Goal: Task Accomplishment & Management: Use online tool/utility

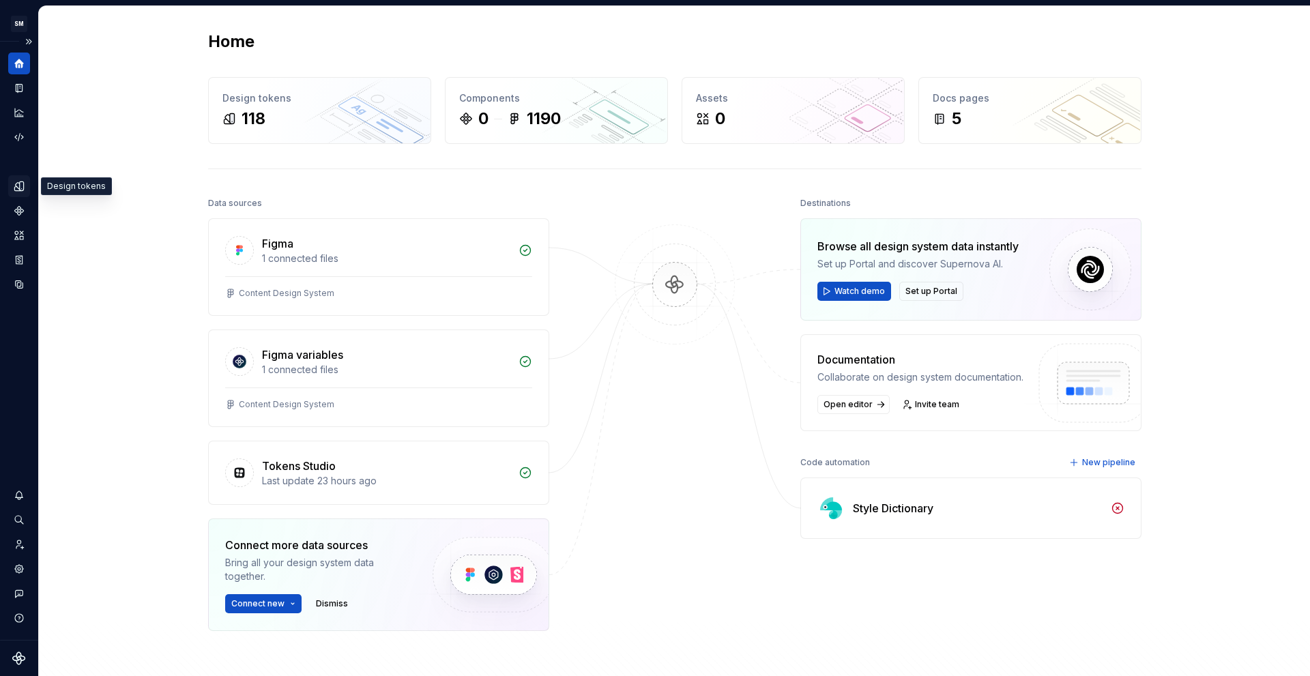
click at [18, 188] on icon "Design tokens" at bounding box center [19, 186] width 12 height 12
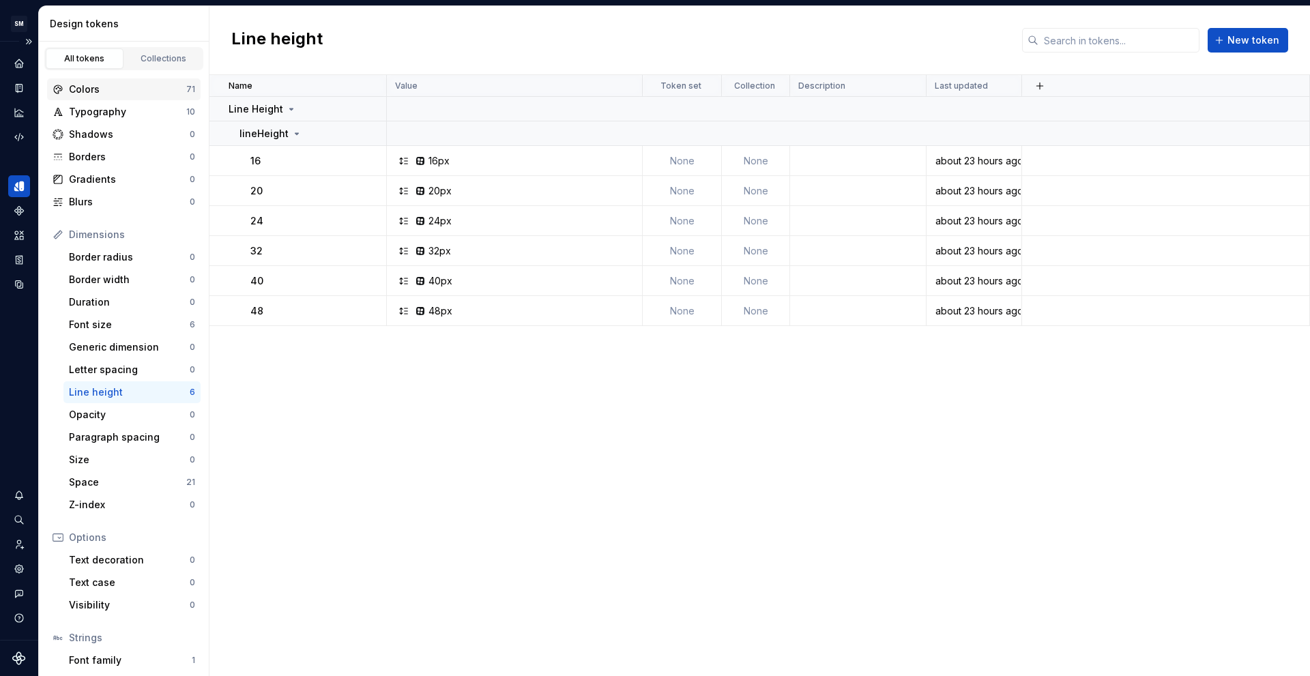
click at [134, 91] on div "Colors" at bounding box center [127, 90] width 117 height 14
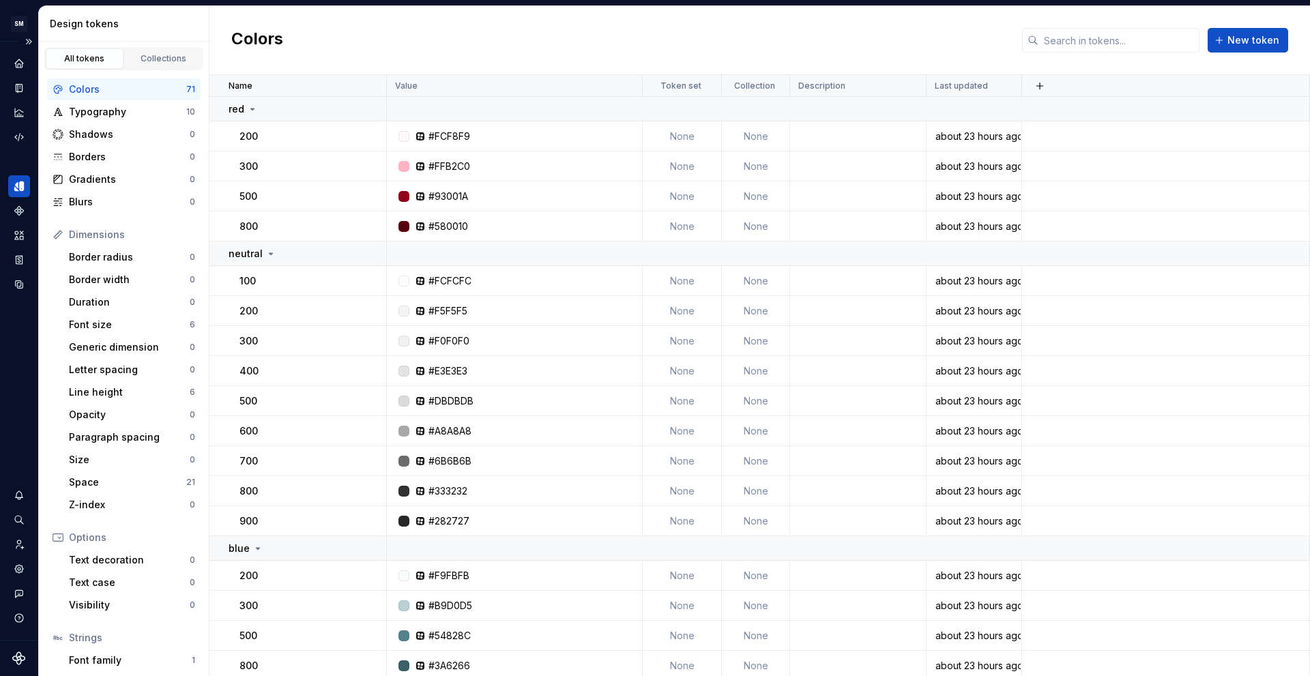
click at [134, 91] on div "Colors" at bounding box center [127, 90] width 117 height 14
click at [241, 106] on p "red" at bounding box center [237, 109] width 16 height 14
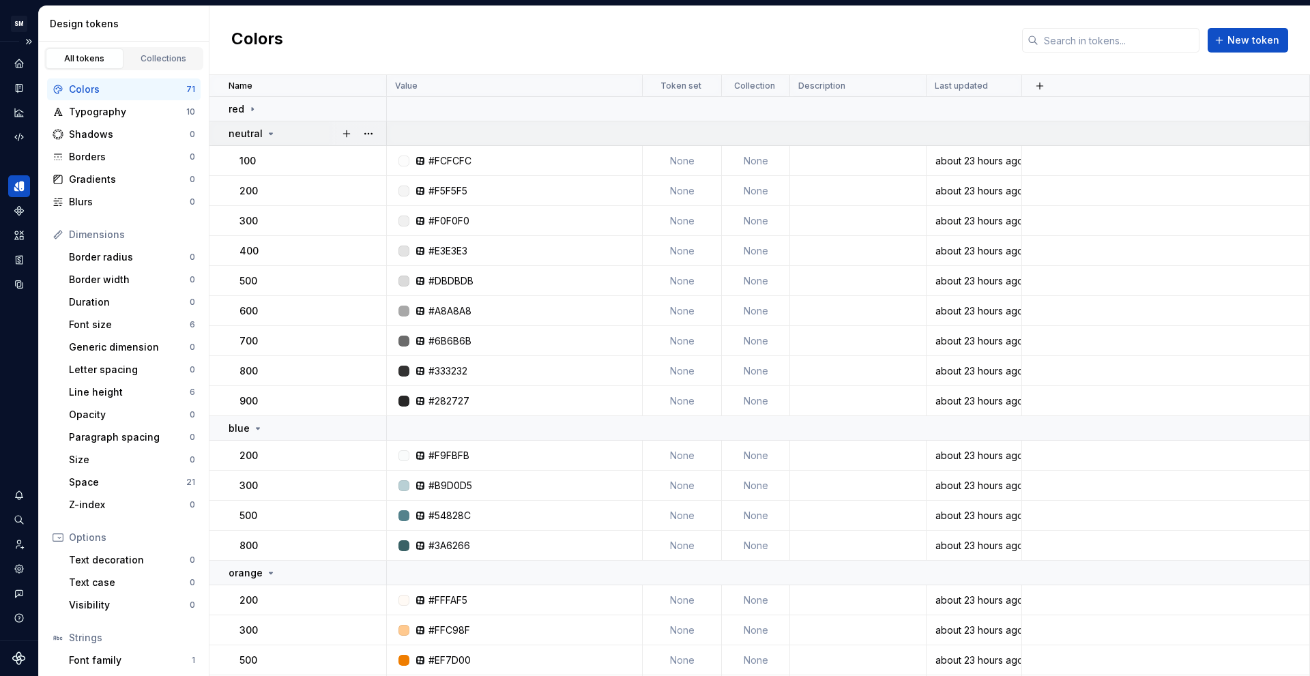
click at [253, 130] on p "neutral" at bounding box center [246, 134] width 34 height 14
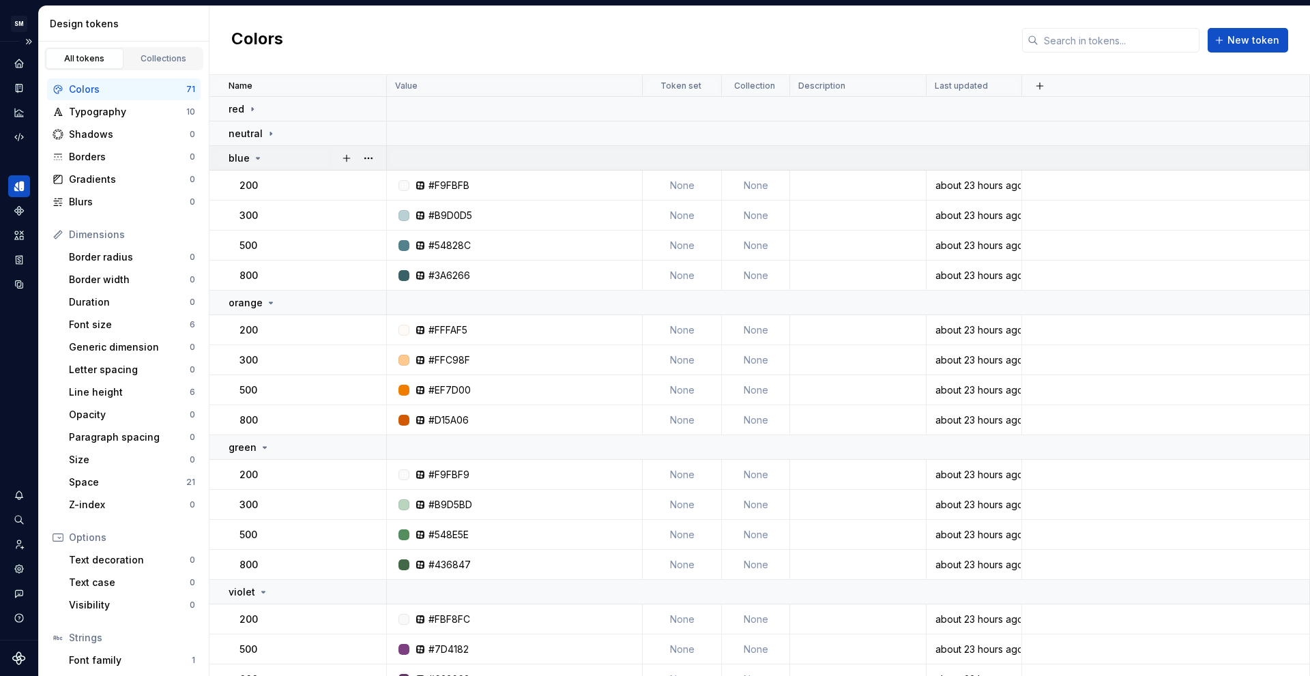
click at [252, 150] on td "blue" at bounding box center [298, 158] width 177 height 25
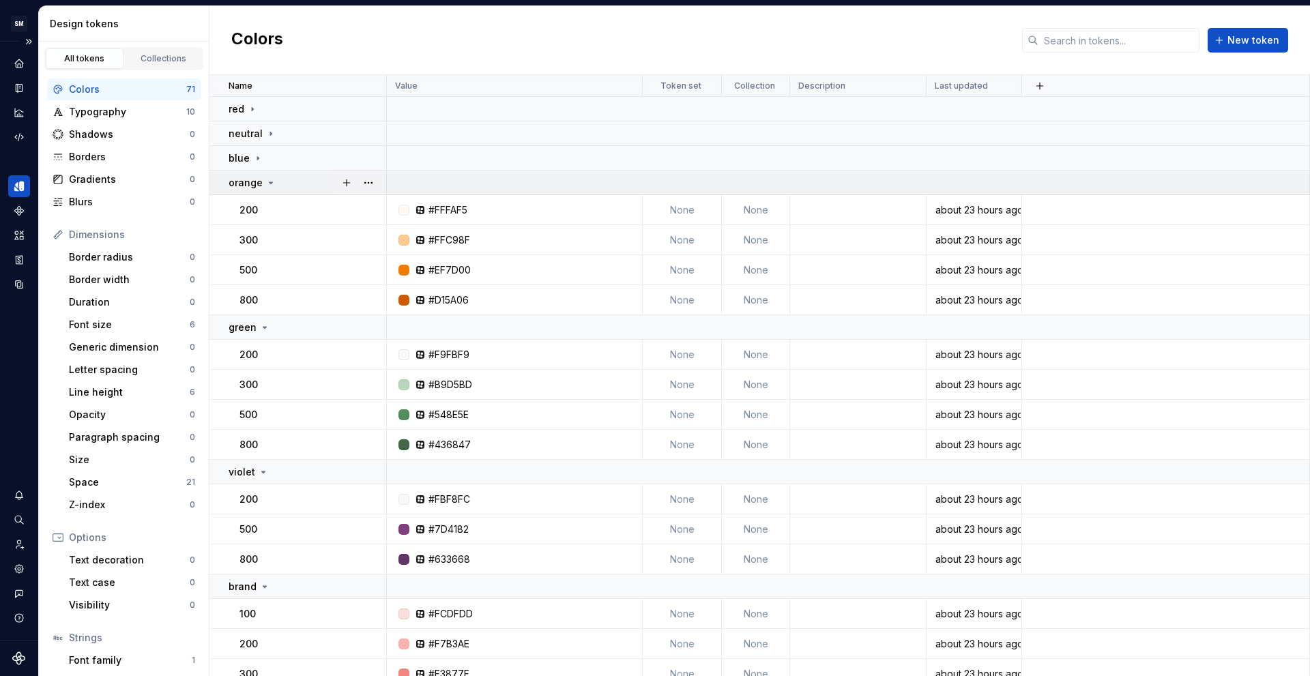
click at [246, 178] on p "orange" at bounding box center [246, 183] width 34 height 14
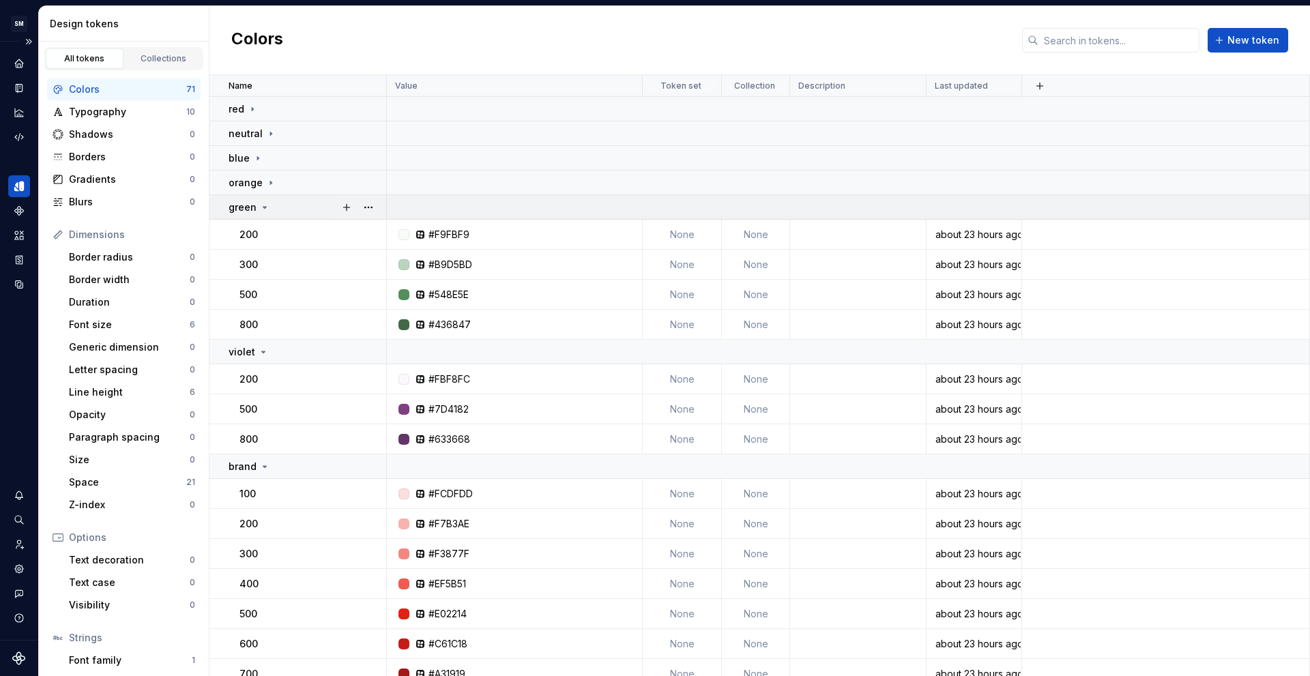
click at [246, 202] on p "green" at bounding box center [243, 208] width 28 height 14
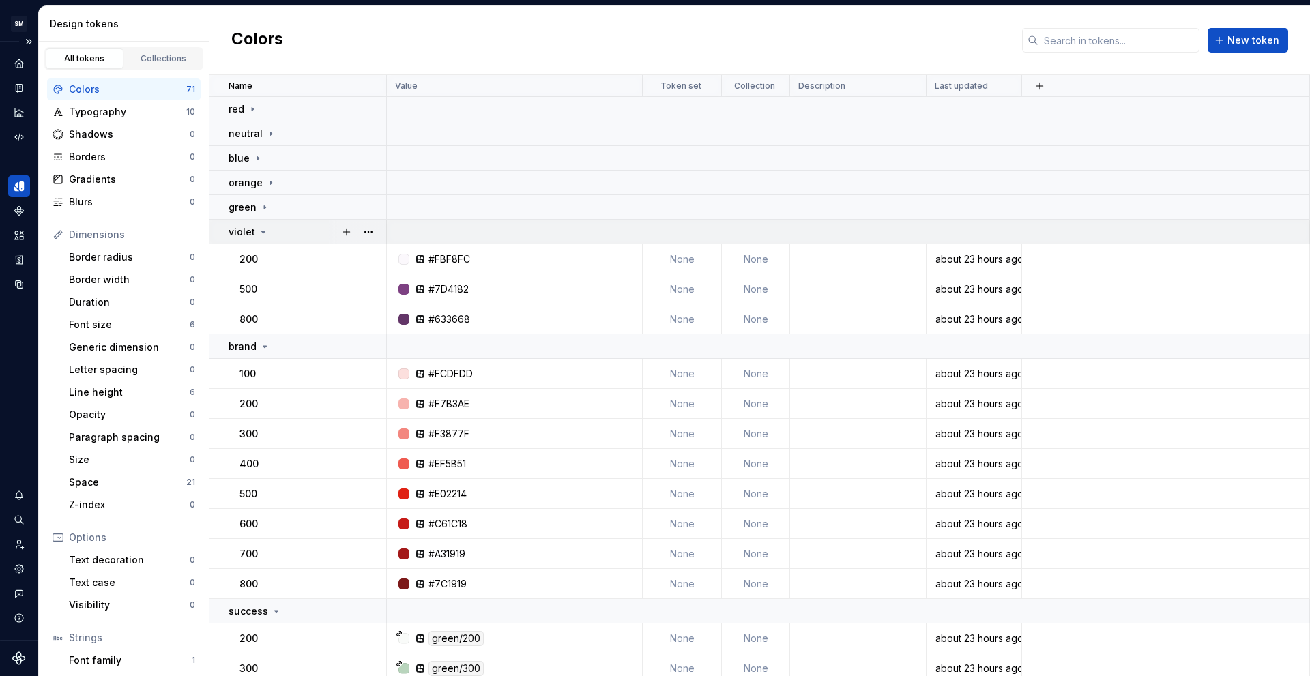
click at [244, 237] on p "violet" at bounding box center [242, 232] width 27 height 14
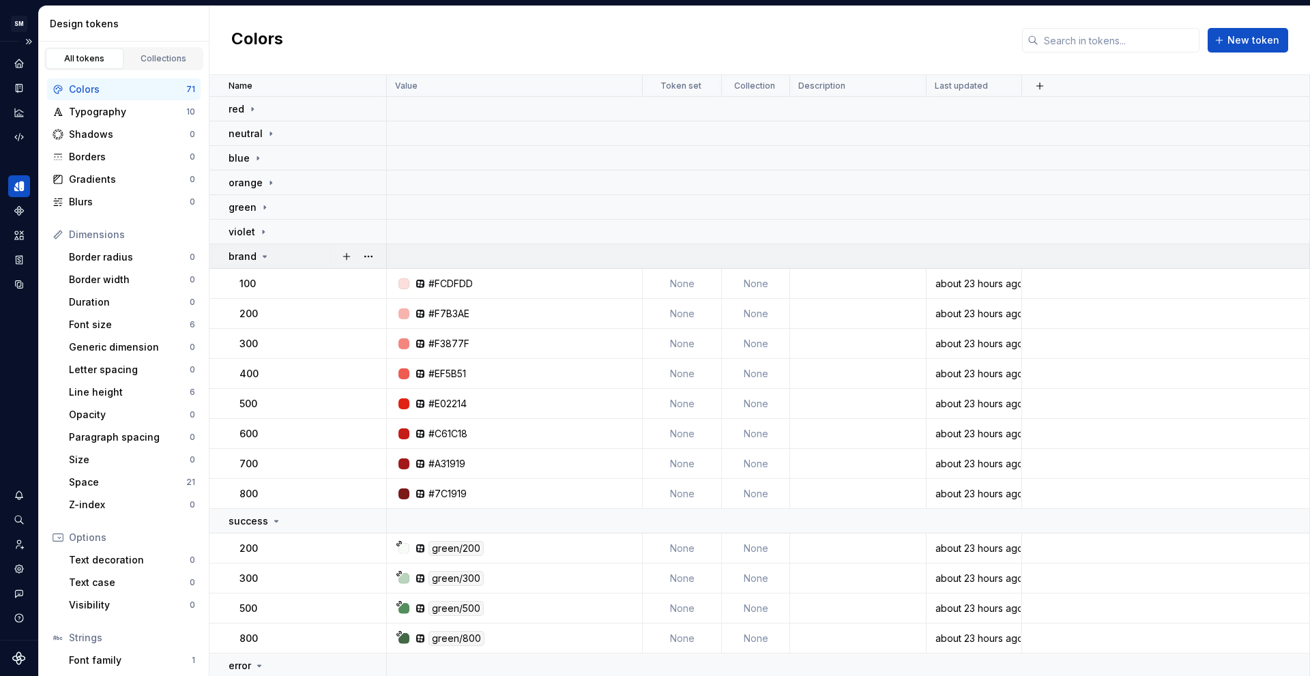
click at [241, 268] on td "brand" at bounding box center [298, 256] width 177 height 25
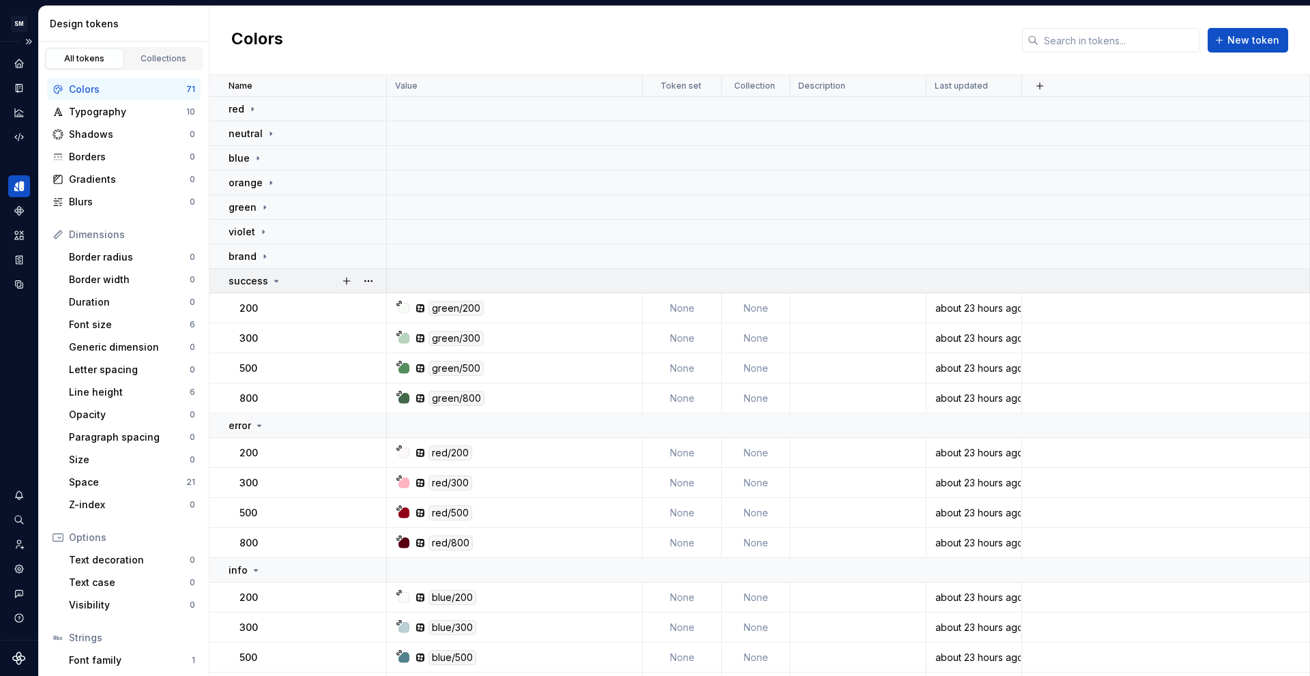
click at [233, 289] on td "success" at bounding box center [298, 281] width 177 height 25
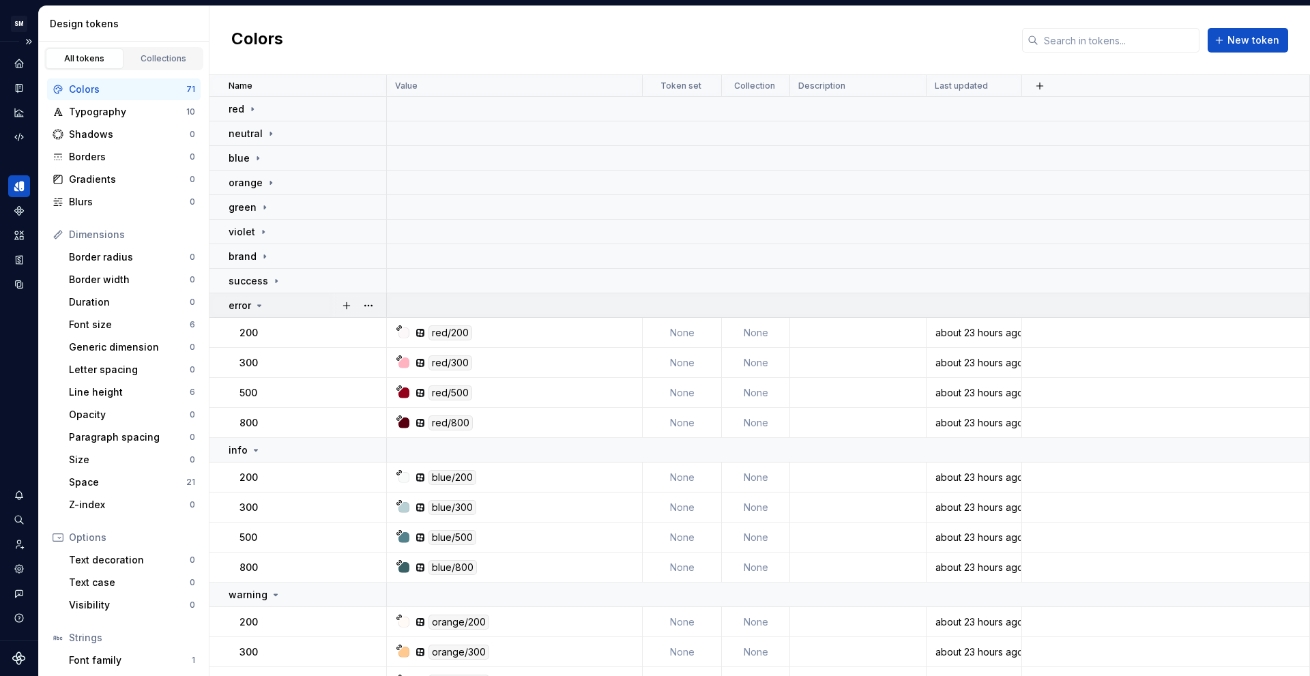
click at [229, 309] on p "error" at bounding box center [240, 306] width 23 height 14
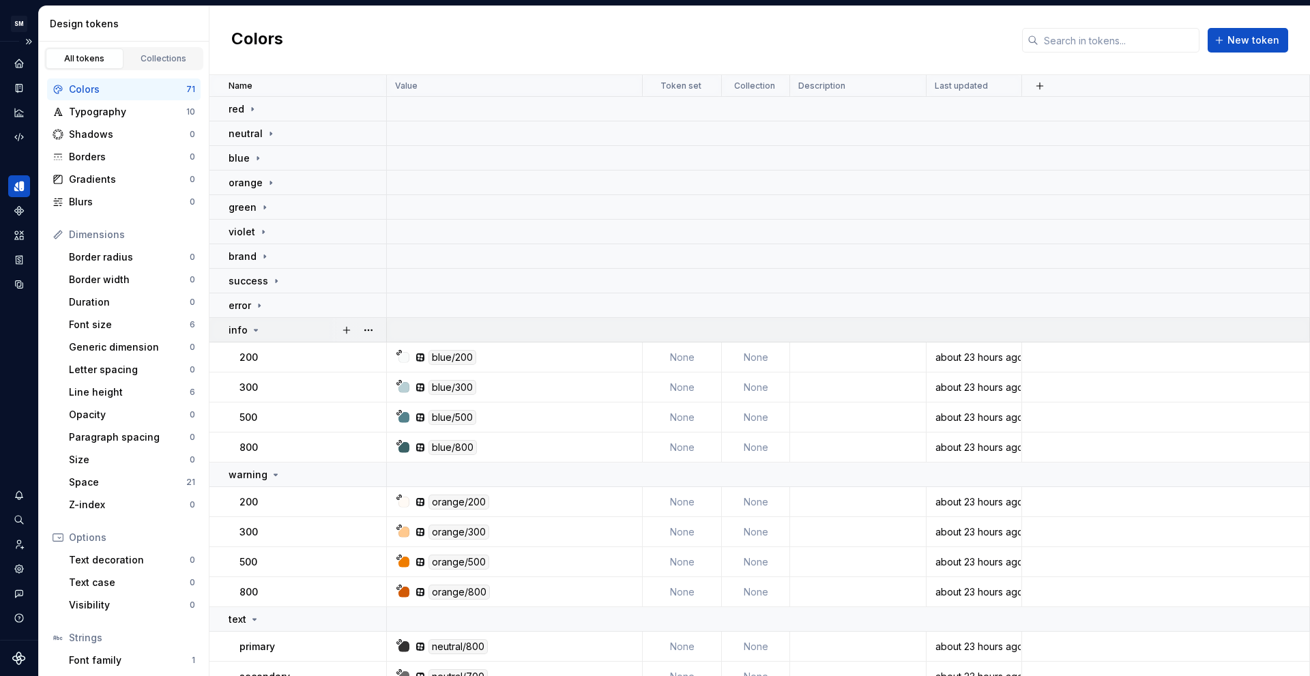
click at [227, 328] on td "info" at bounding box center [298, 330] width 177 height 25
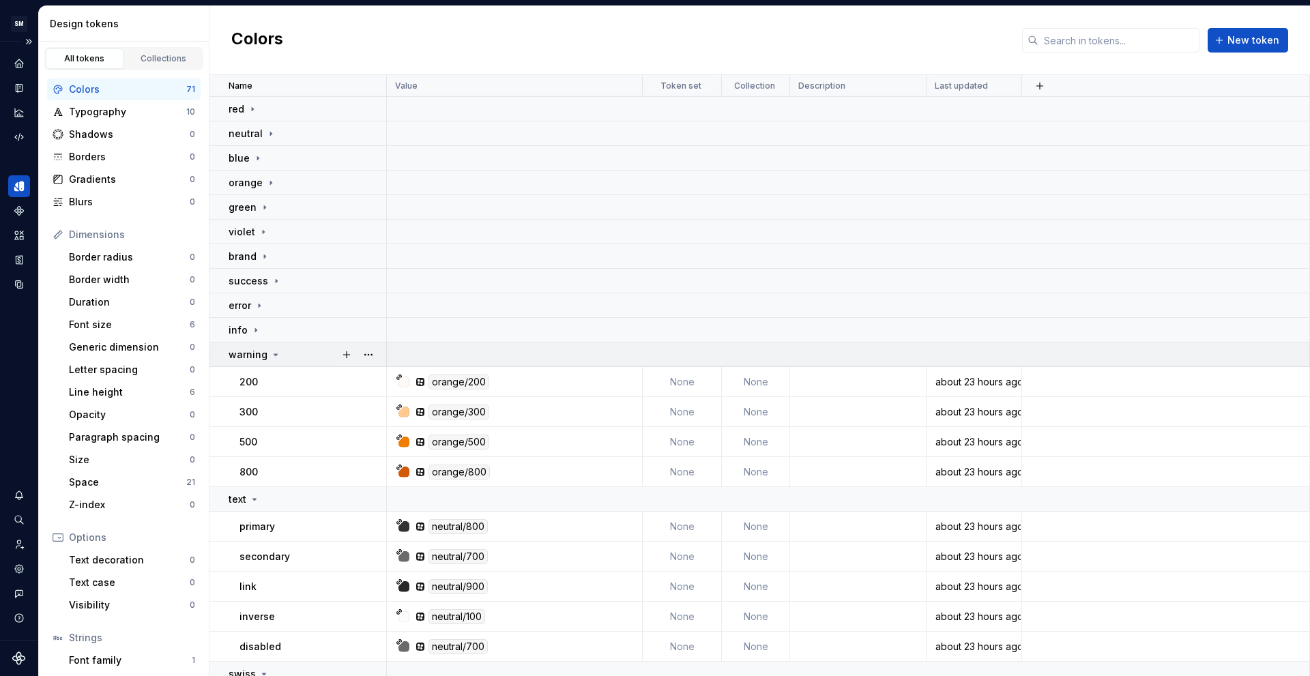
click at [229, 347] on td "warning" at bounding box center [298, 355] width 177 height 25
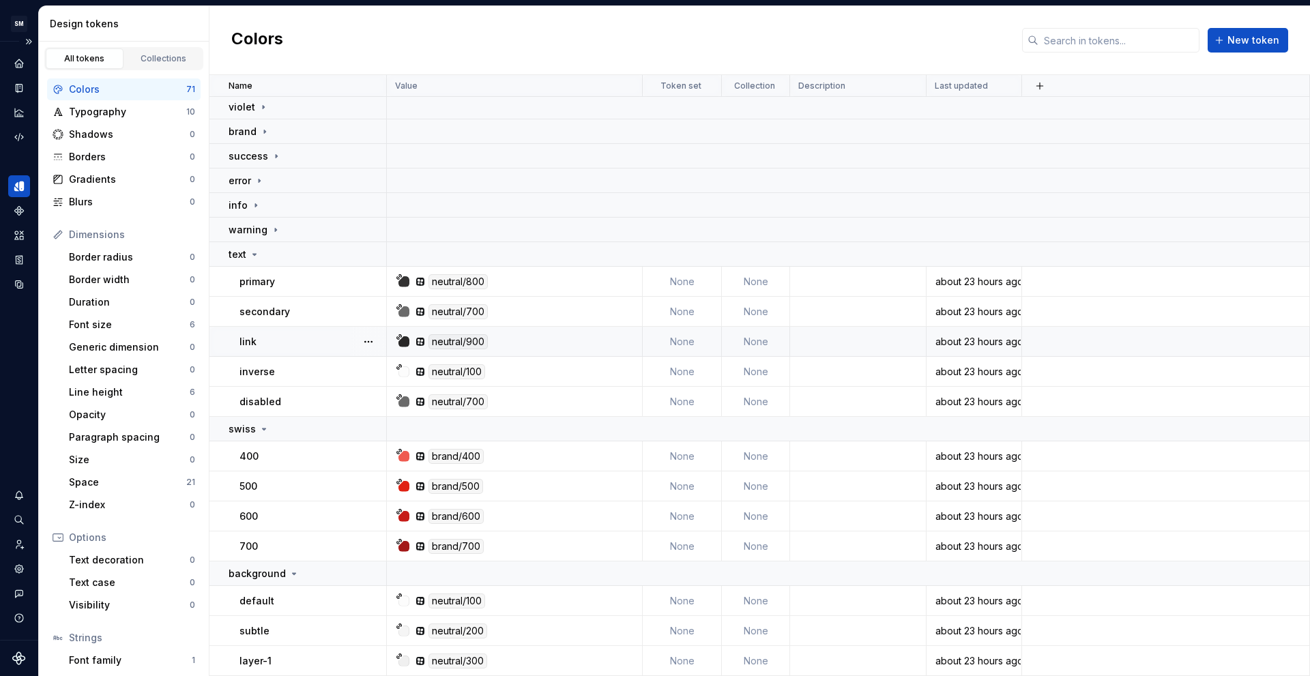
scroll to position [136, 0]
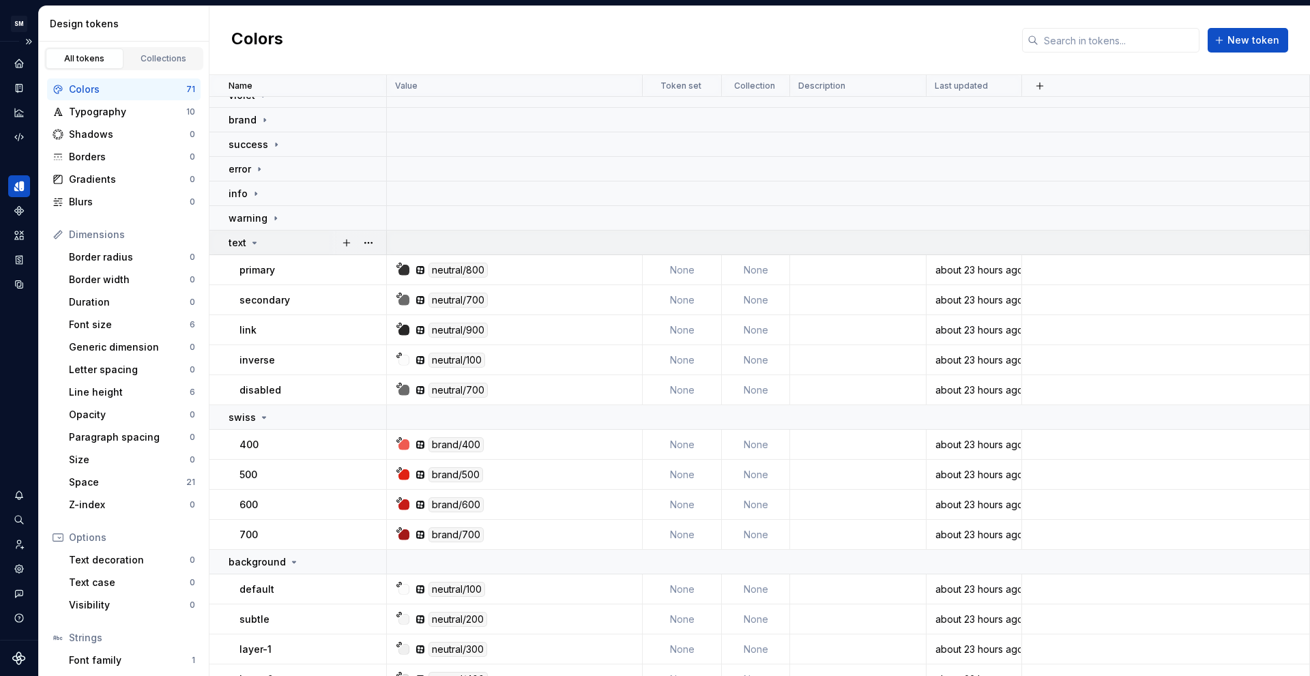
click at [264, 240] on div "text" at bounding box center [307, 243] width 157 height 14
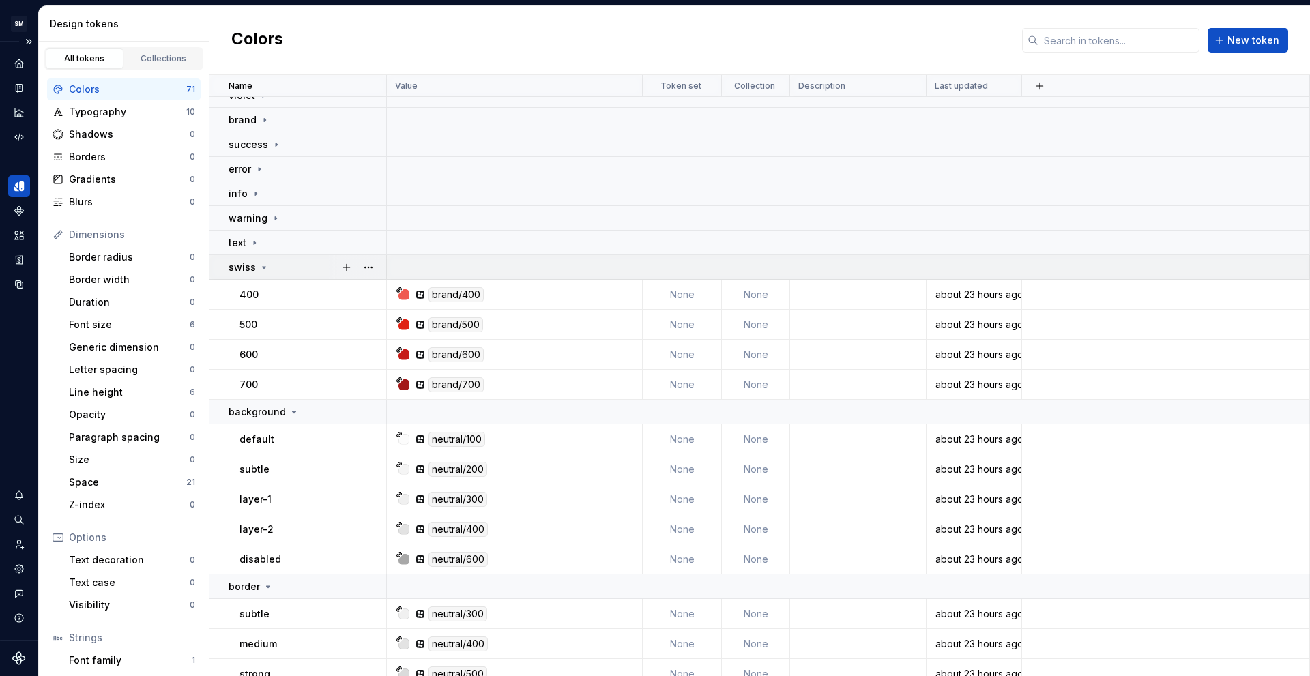
click at [256, 268] on div "swiss" at bounding box center [249, 268] width 41 height 14
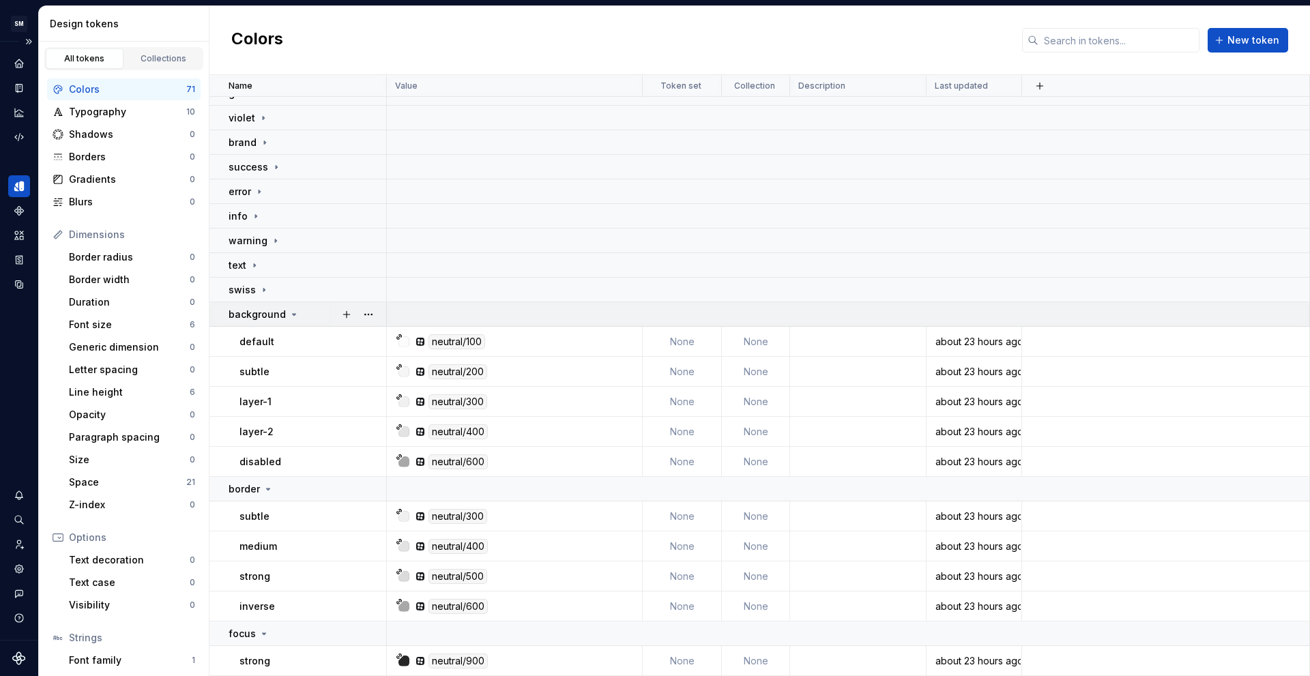
click at [252, 319] on p "background" at bounding box center [257, 315] width 57 height 14
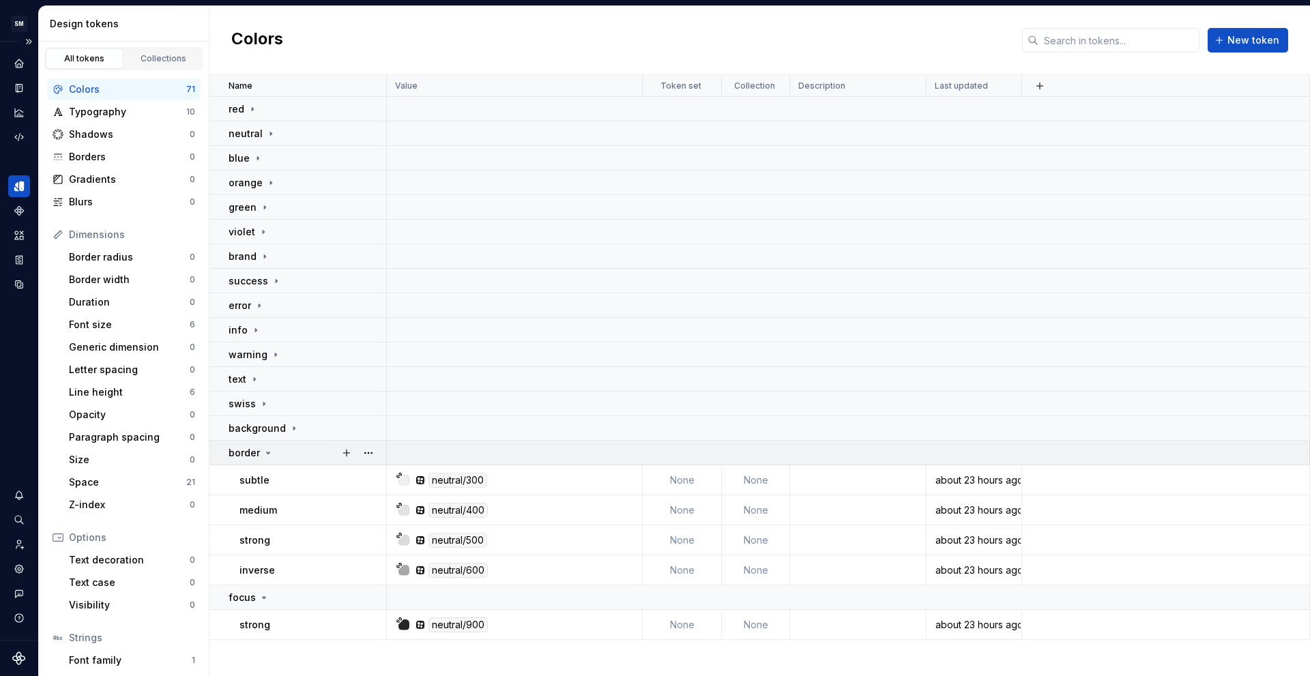
click at [265, 452] on icon at bounding box center [268, 453] width 11 height 11
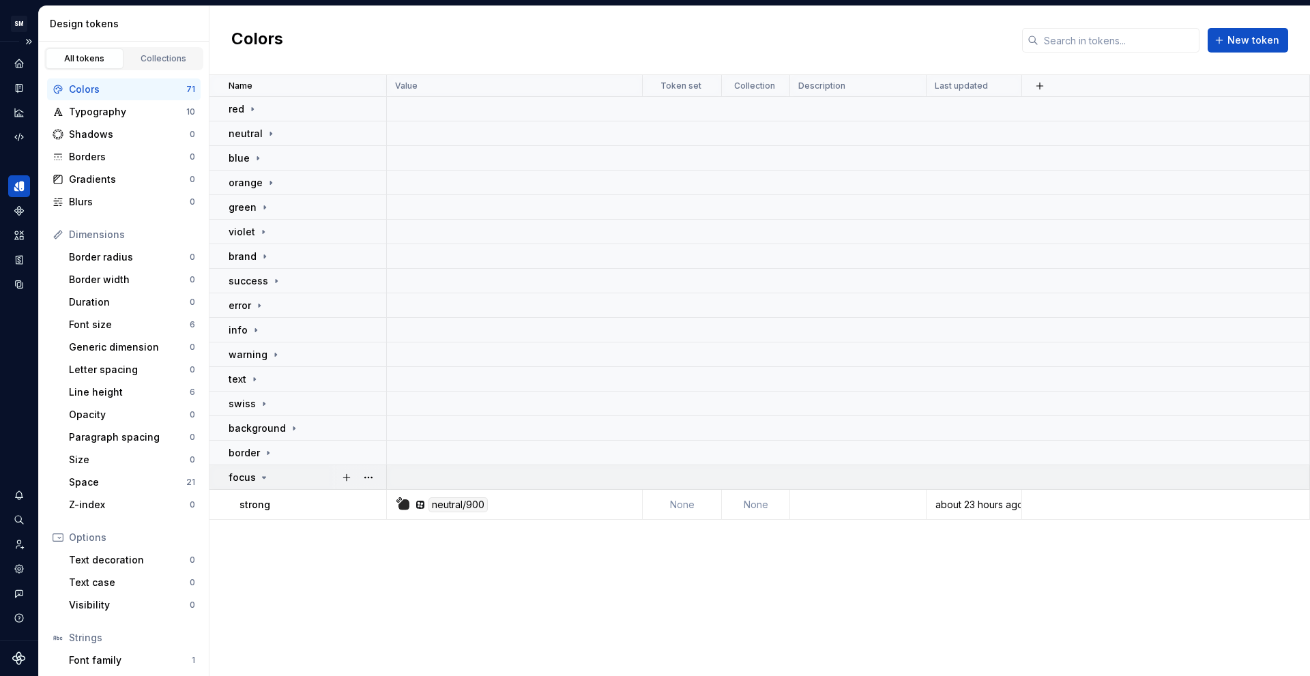
click at [260, 476] on icon at bounding box center [264, 477] width 11 height 11
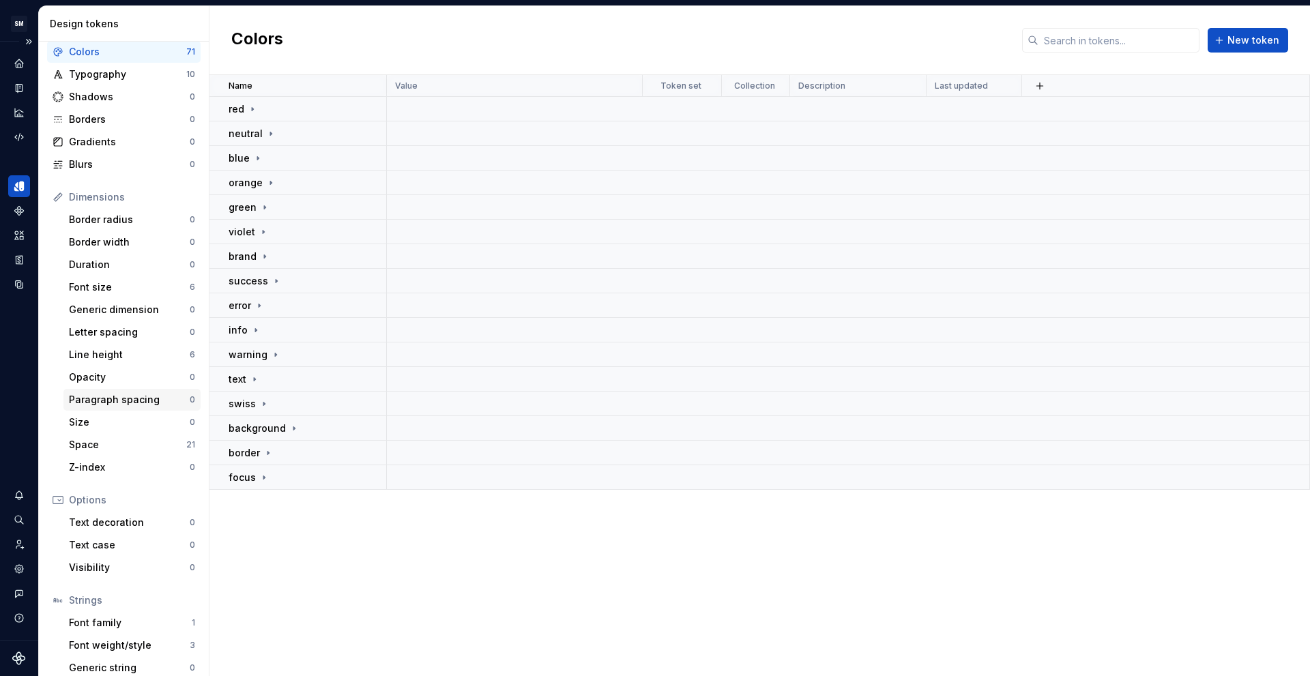
scroll to position [71, 0]
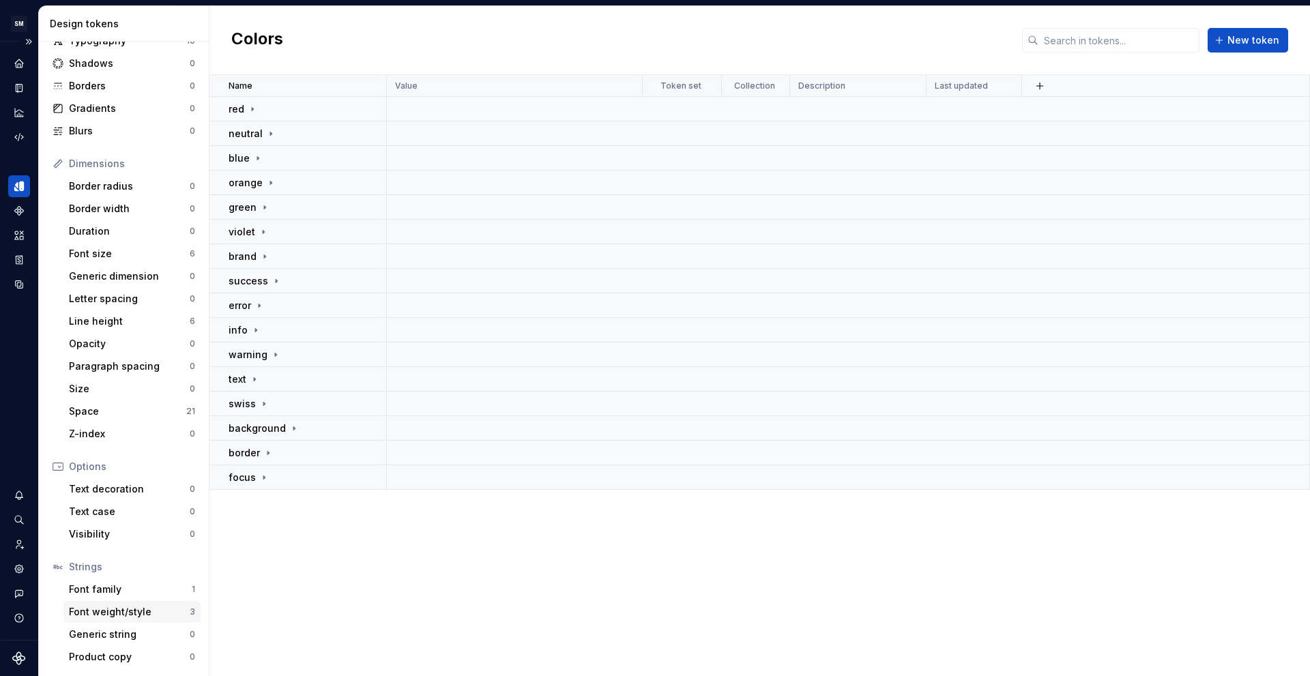
click at [113, 614] on div "Font weight/style" at bounding box center [129, 612] width 121 height 14
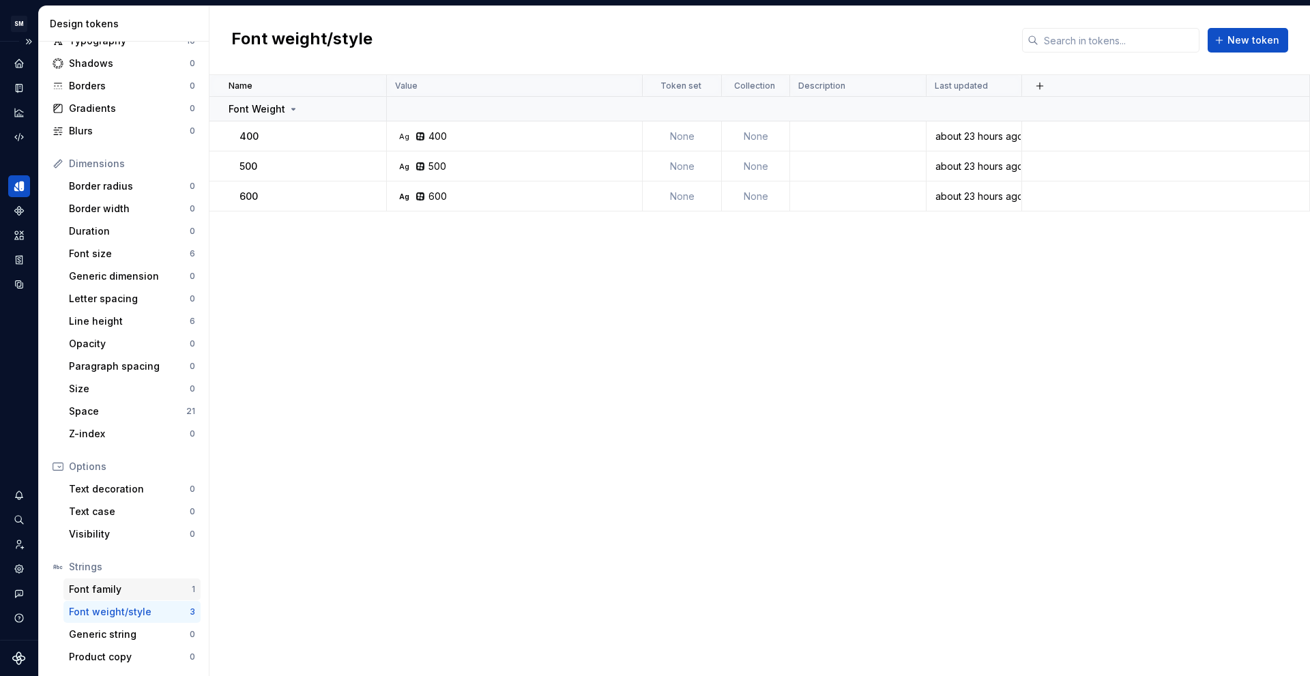
click at [112, 591] on div "Font family" at bounding box center [130, 590] width 123 height 14
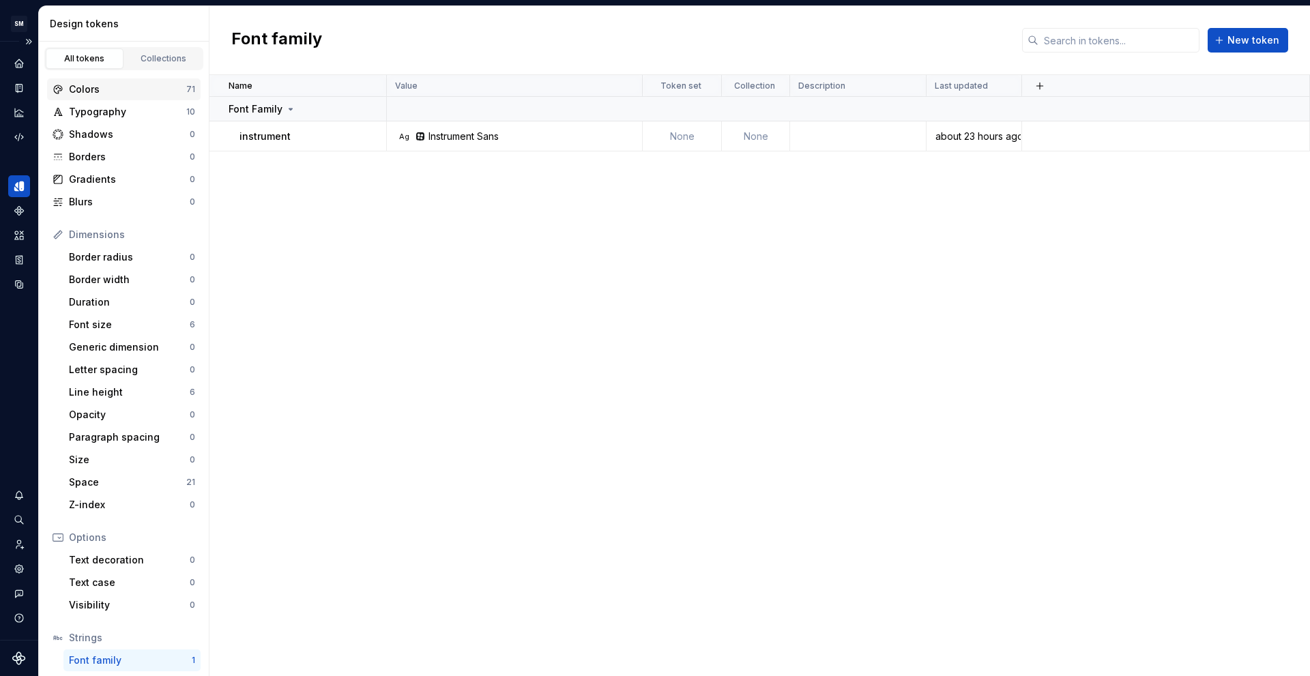
click at [124, 97] on div "Colors 71" at bounding box center [124, 89] width 154 height 22
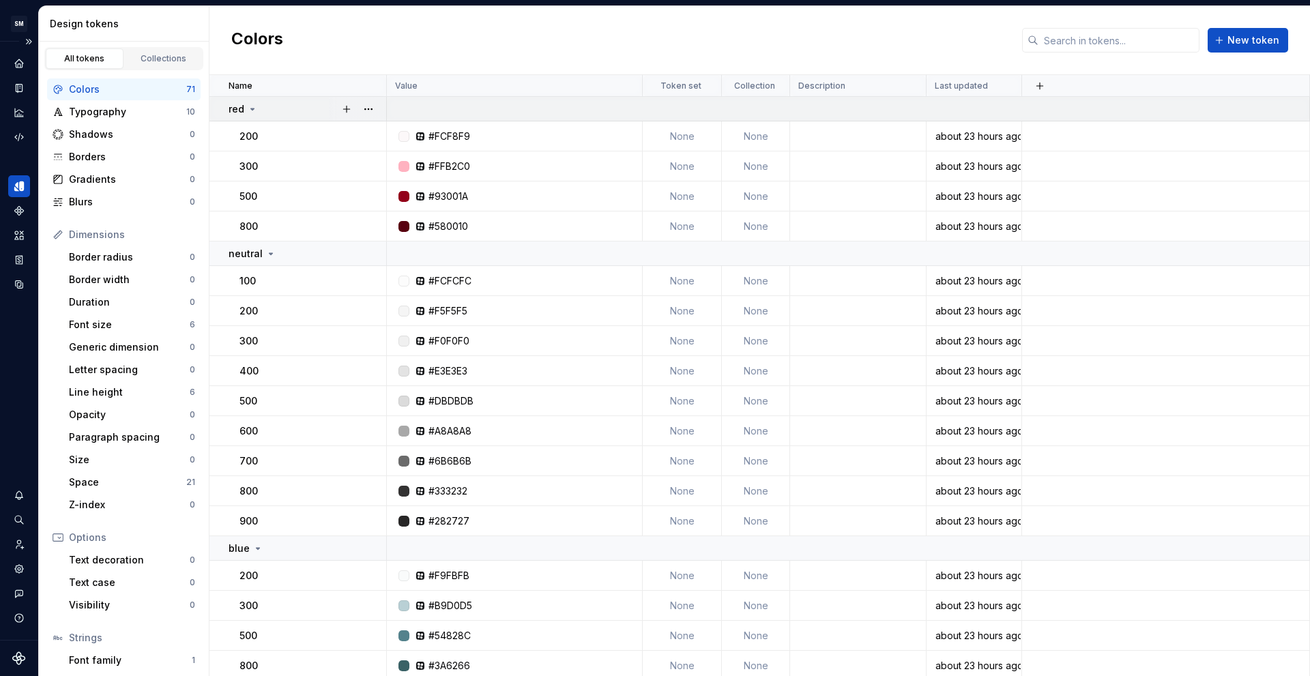
click at [274, 108] on div "red" at bounding box center [307, 109] width 157 height 14
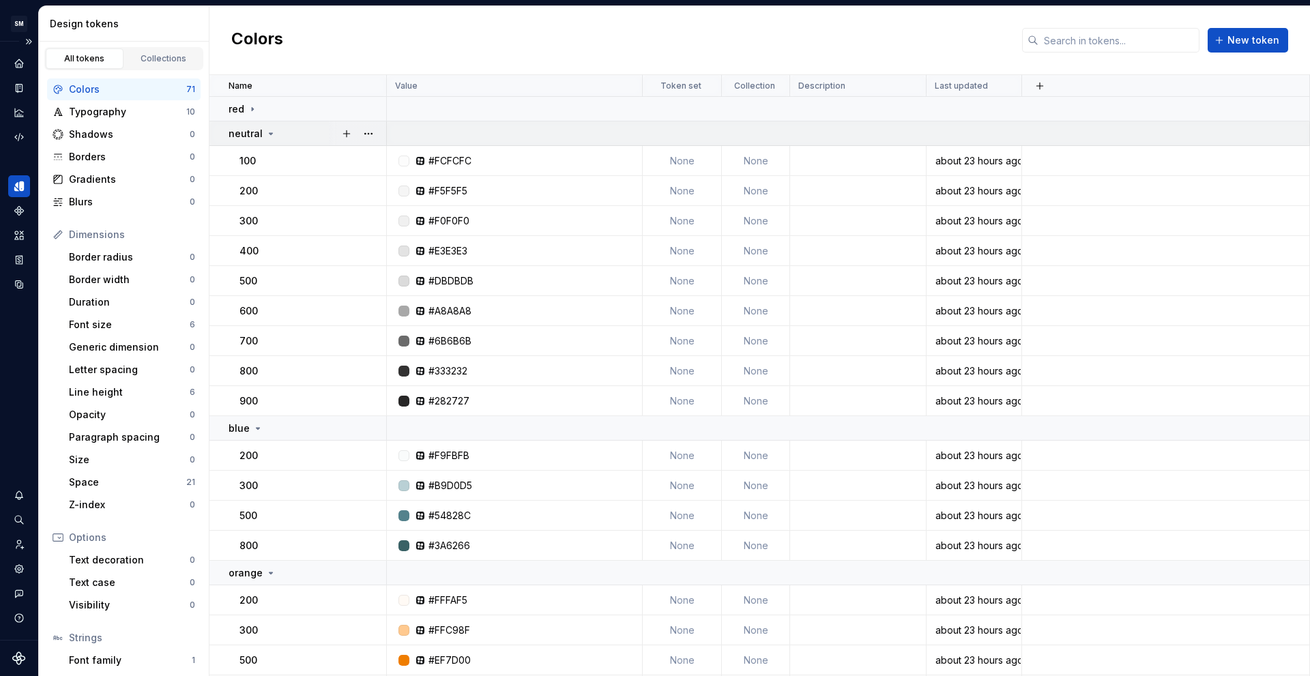
click at [279, 130] on div "neutral" at bounding box center [307, 134] width 157 height 14
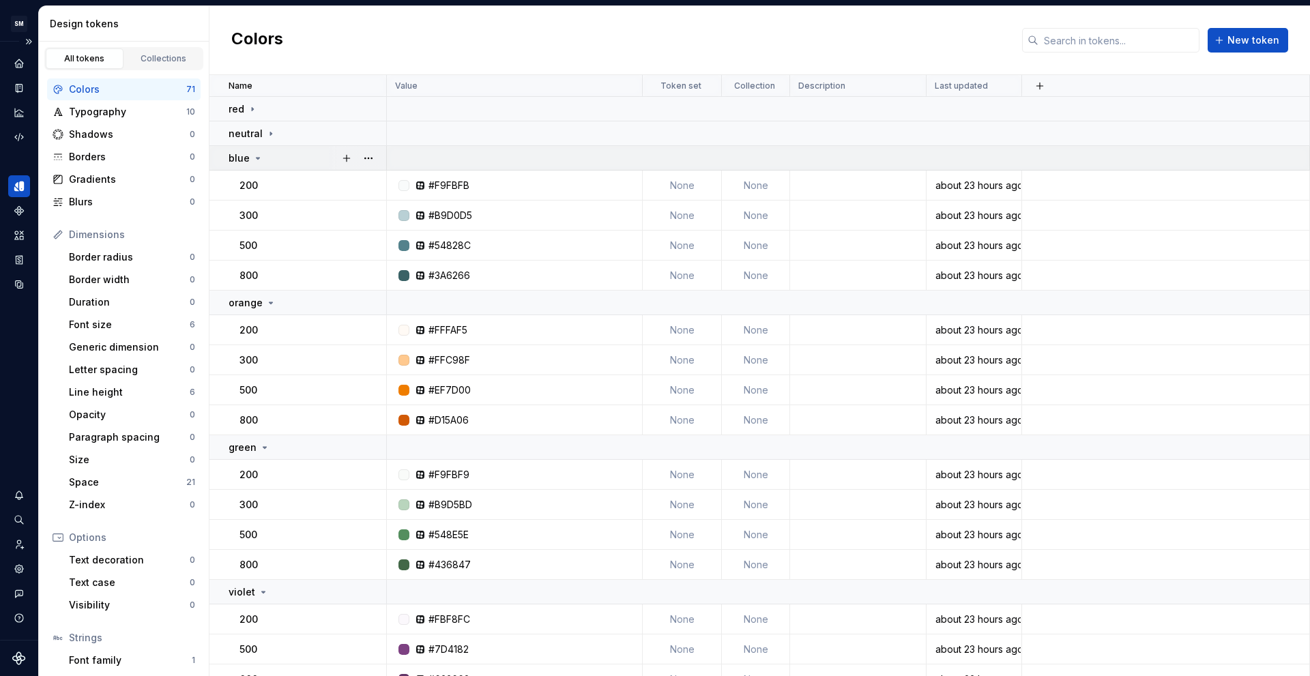
click at [284, 156] on div "blue" at bounding box center [307, 158] width 157 height 14
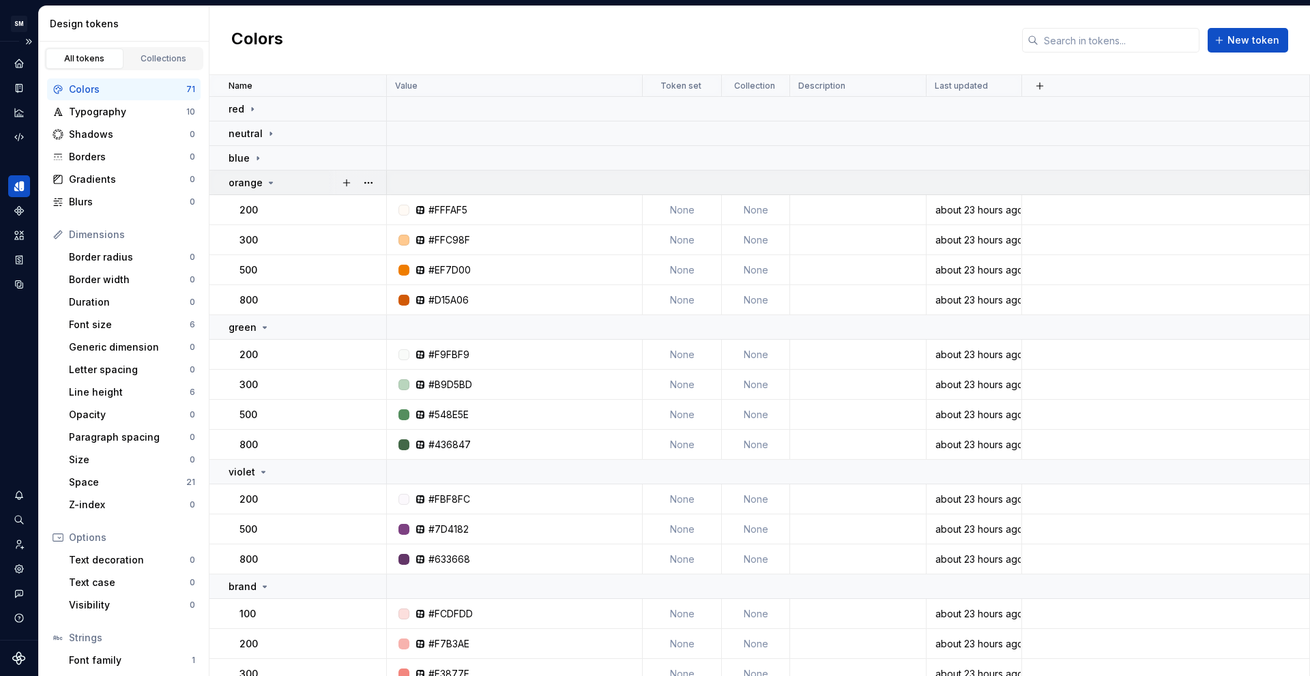
click at [295, 183] on div "orange" at bounding box center [307, 183] width 157 height 14
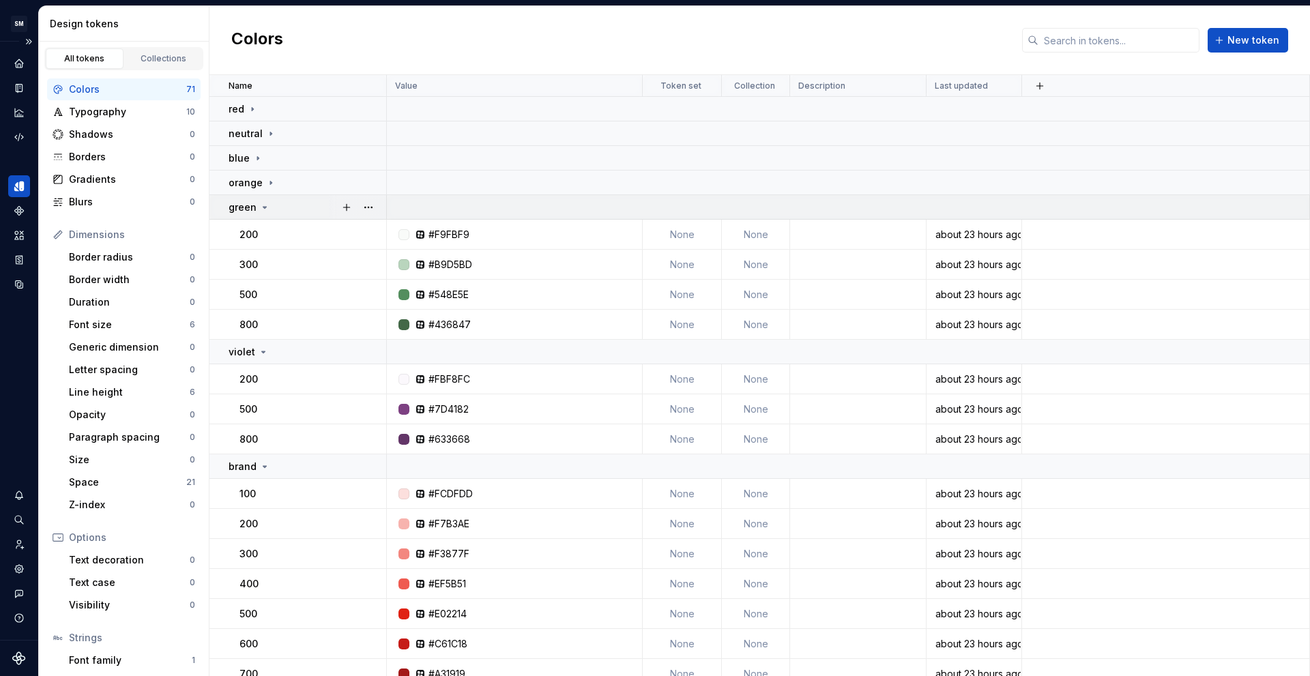
click at [296, 214] on div "green" at bounding box center [307, 208] width 157 height 14
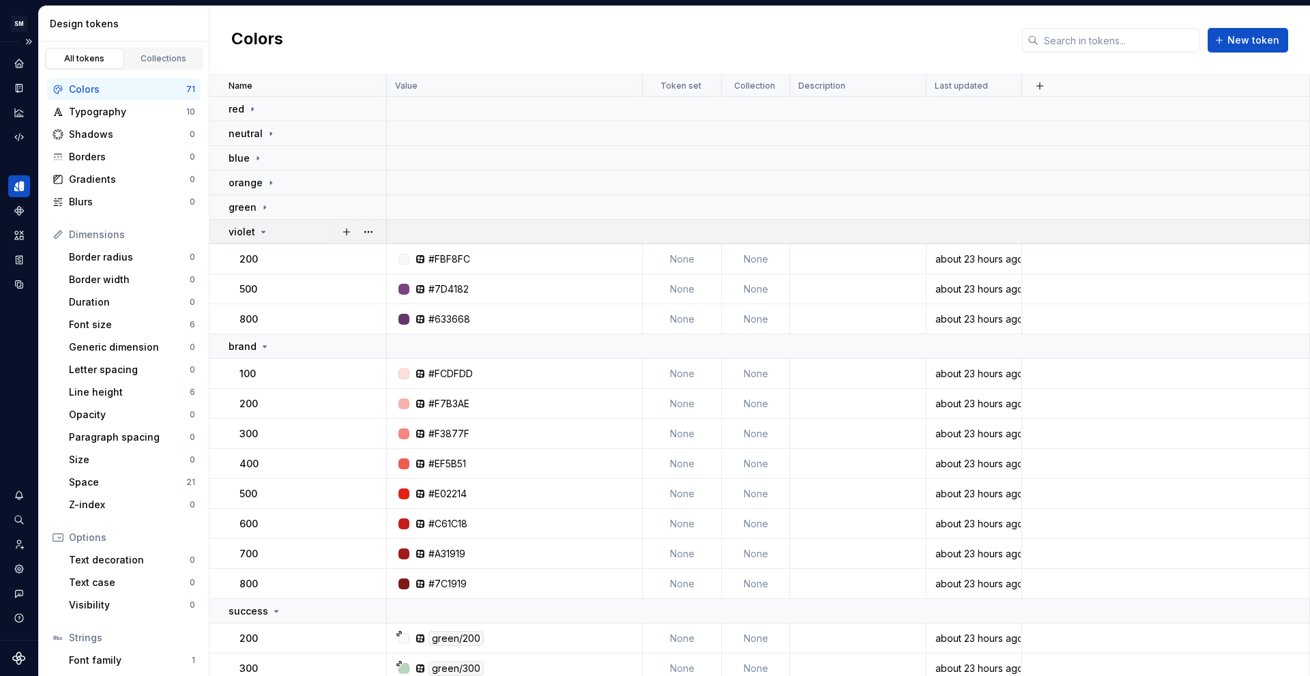
click at [296, 235] on div "violet" at bounding box center [307, 232] width 157 height 14
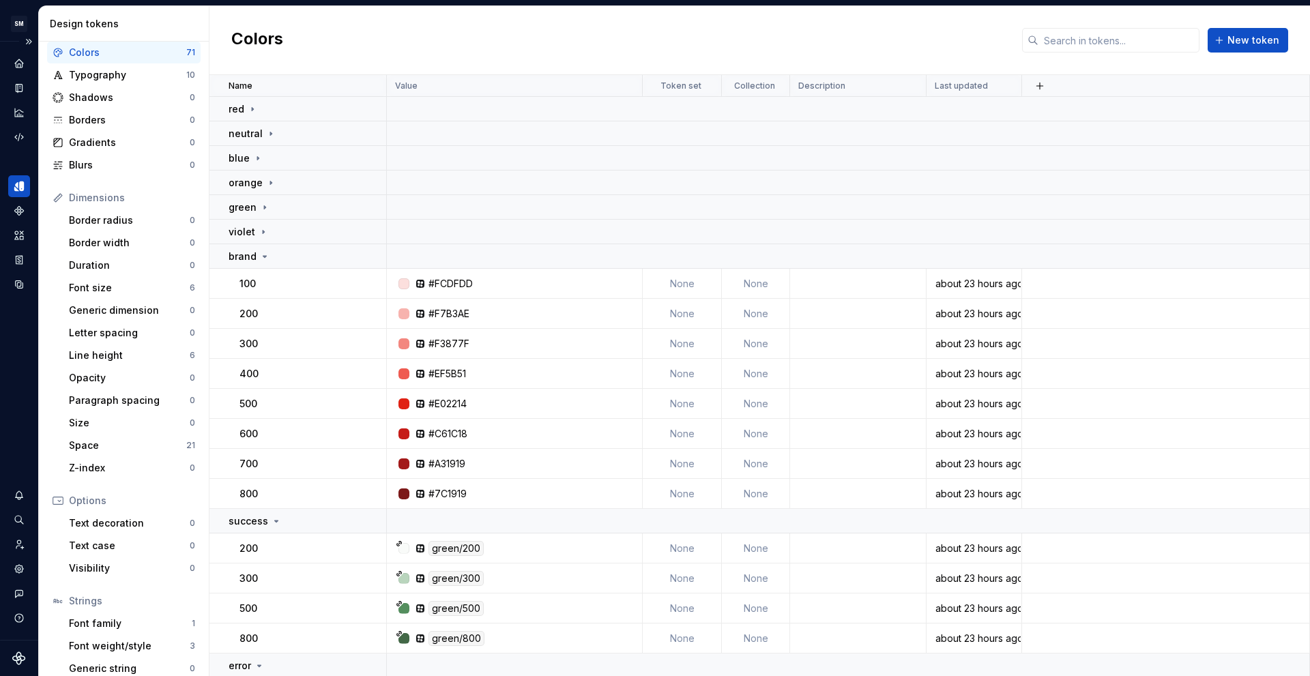
scroll to position [71, 0]
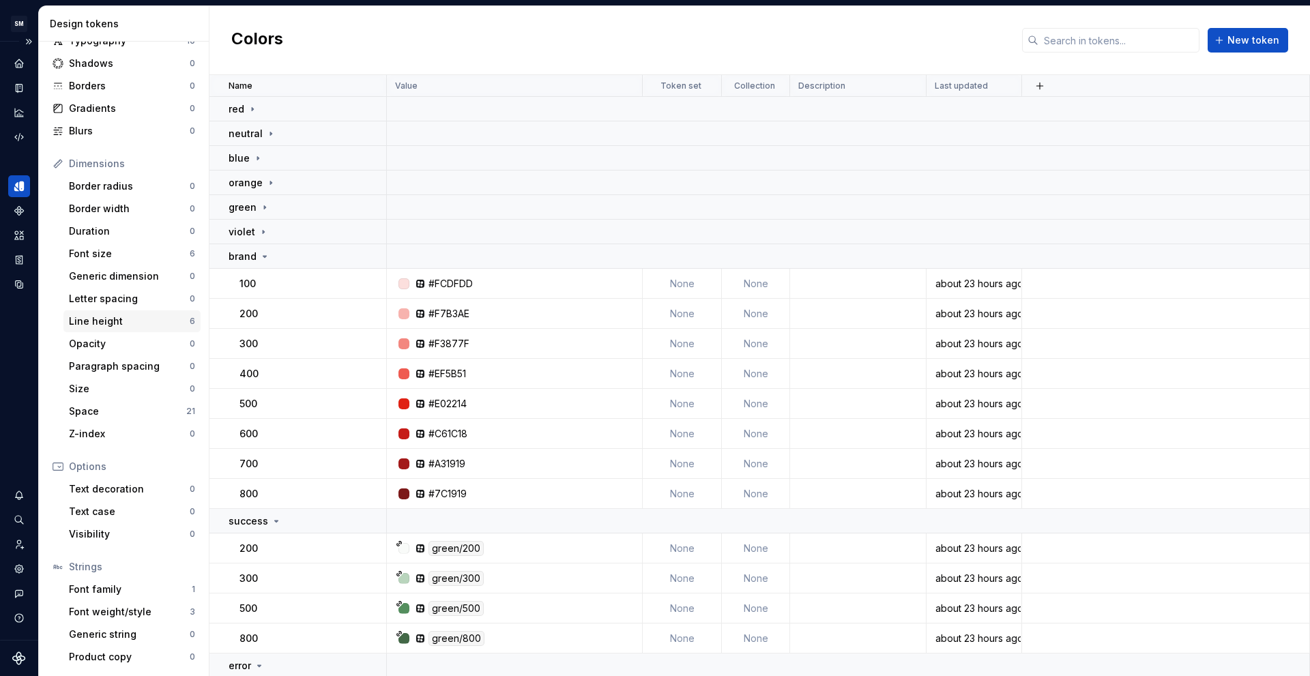
click at [102, 317] on div "Line height" at bounding box center [129, 322] width 121 height 14
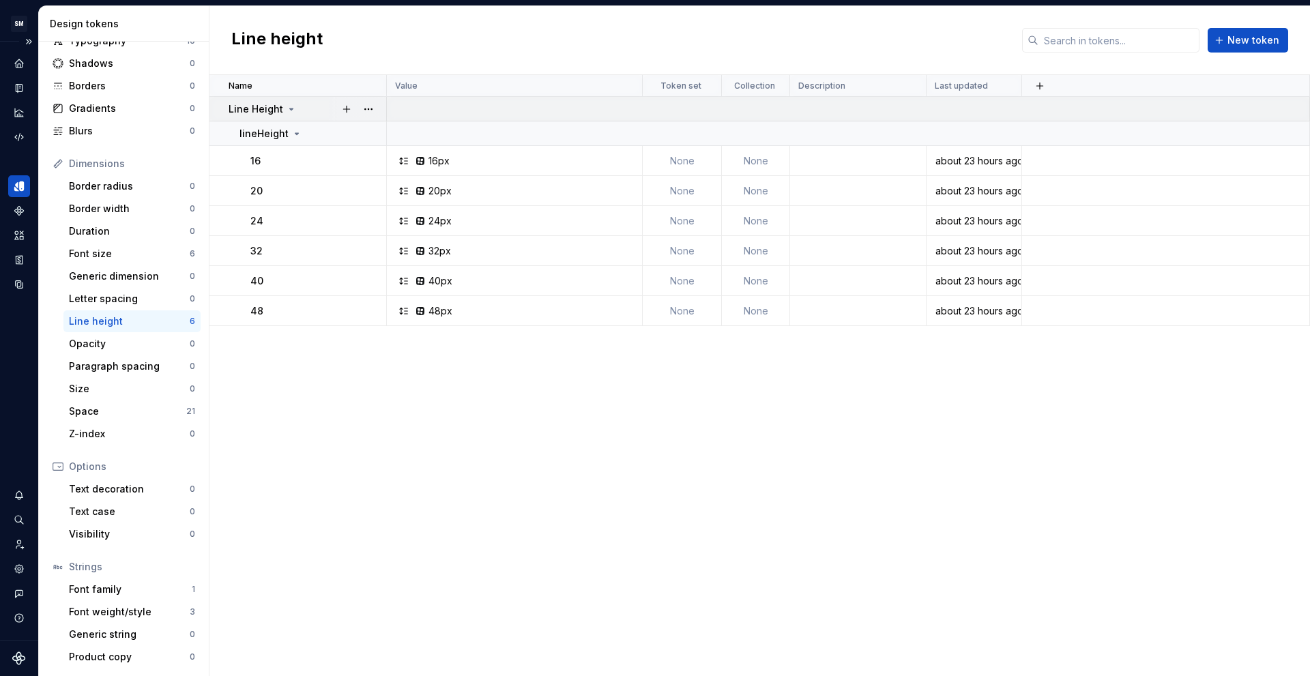
click at [246, 114] on p "Line Height" at bounding box center [256, 109] width 55 height 14
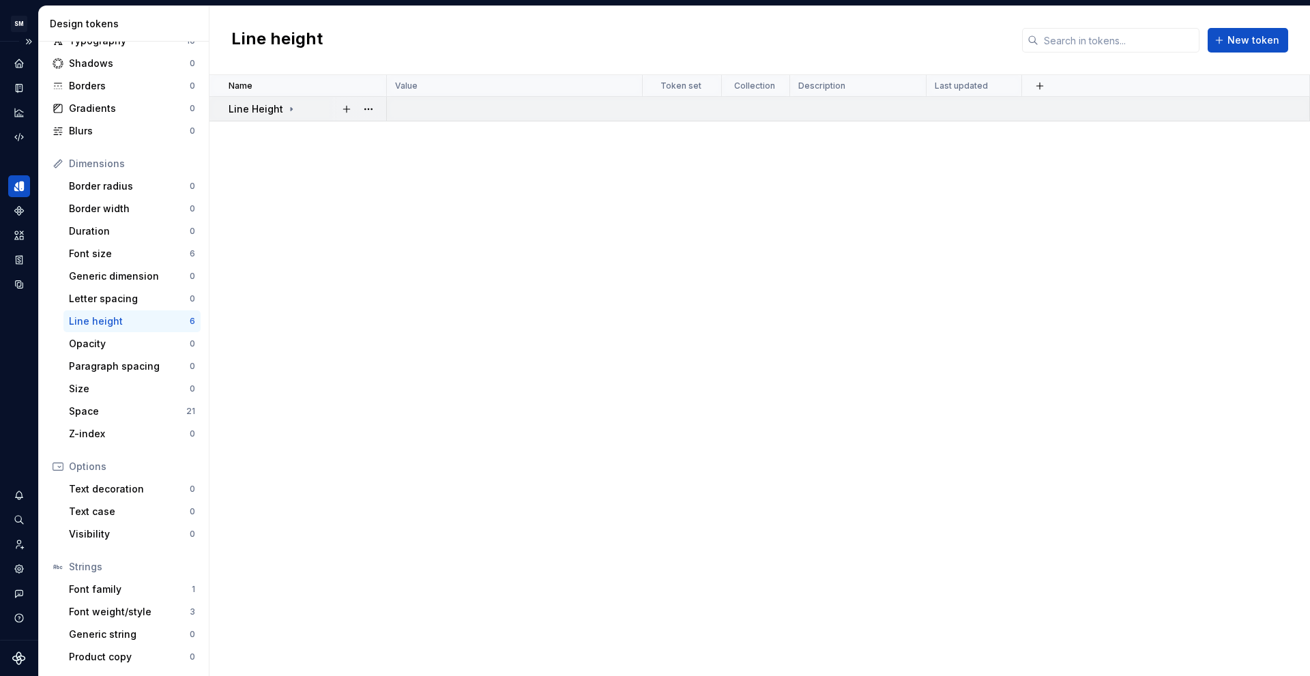
click at [268, 114] on p "Line Height" at bounding box center [256, 109] width 55 height 14
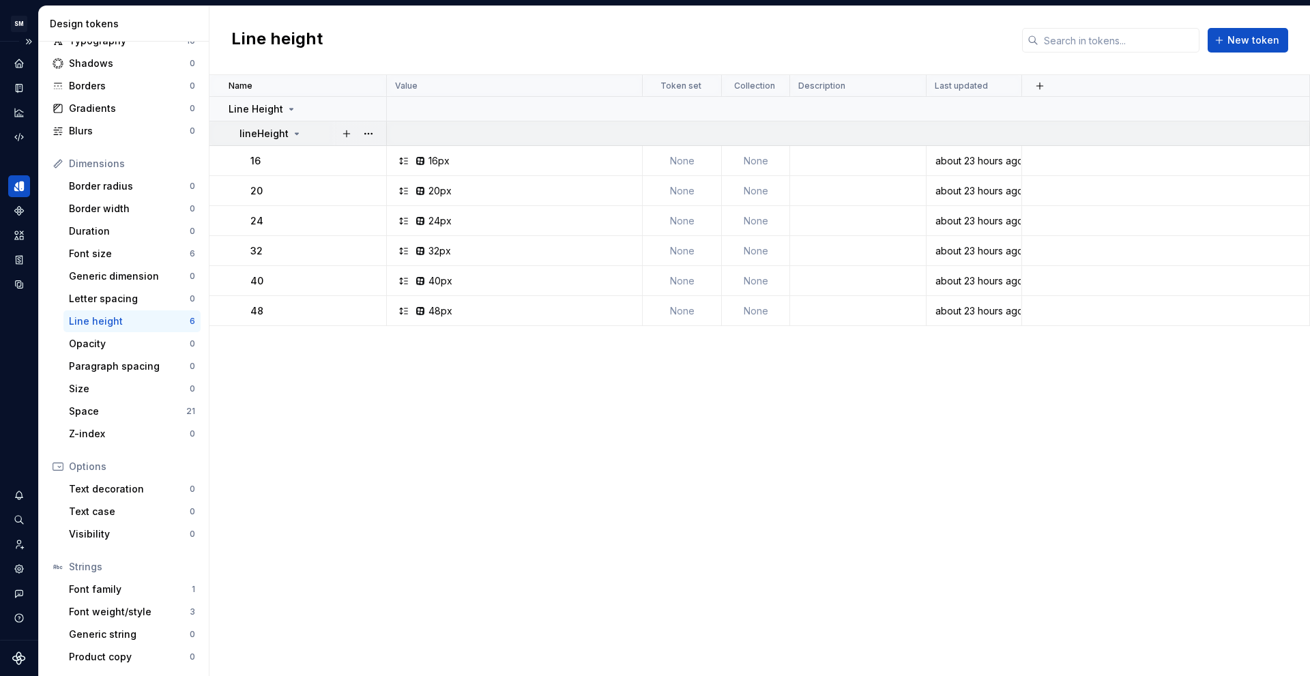
click at [274, 136] on p "lineHeight" at bounding box center [264, 134] width 49 height 14
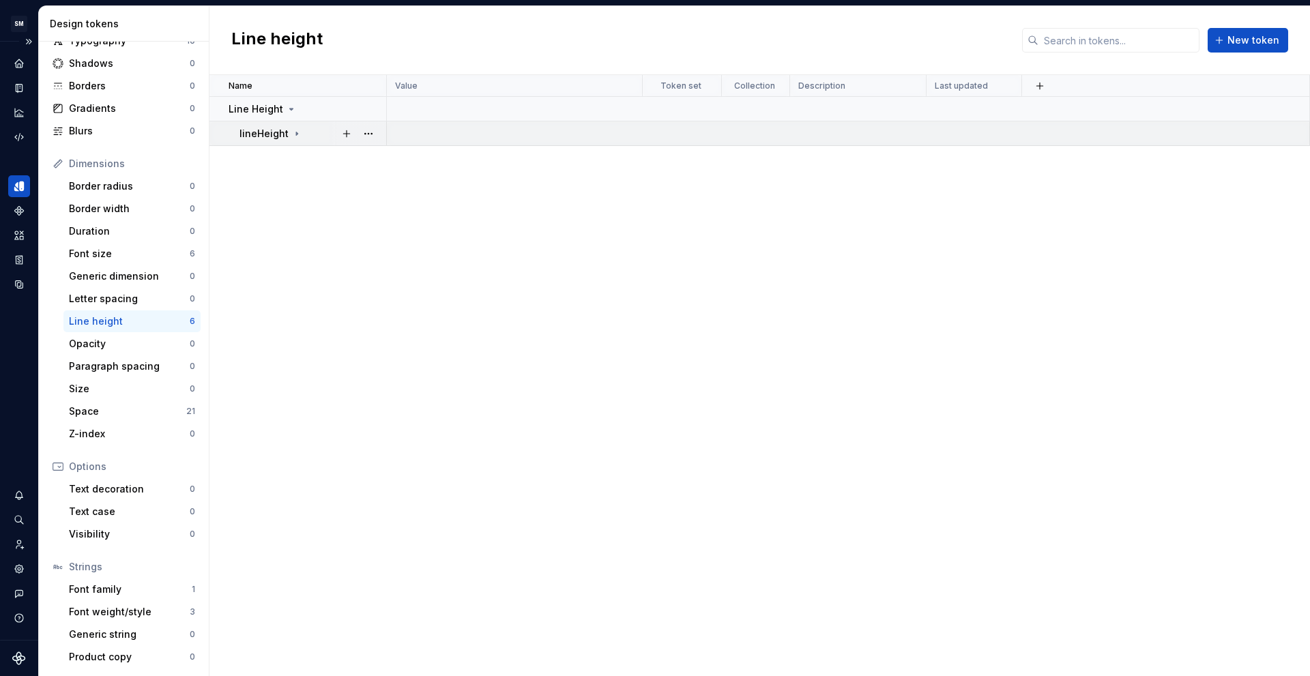
click at [276, 135] on p "lineHeight" at bounding box center [264, 134] width 49 height 14
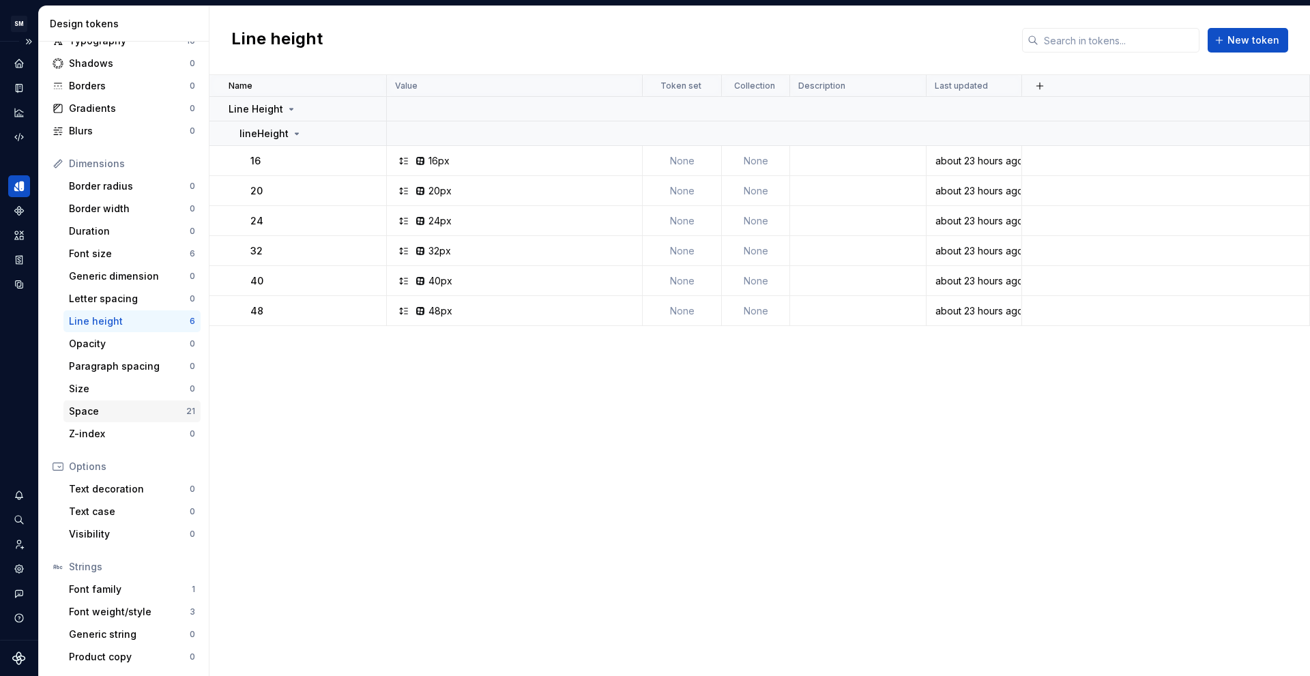
click at [106, 416] on div "Space" at bounding box center [127, 412] width 117 height 14
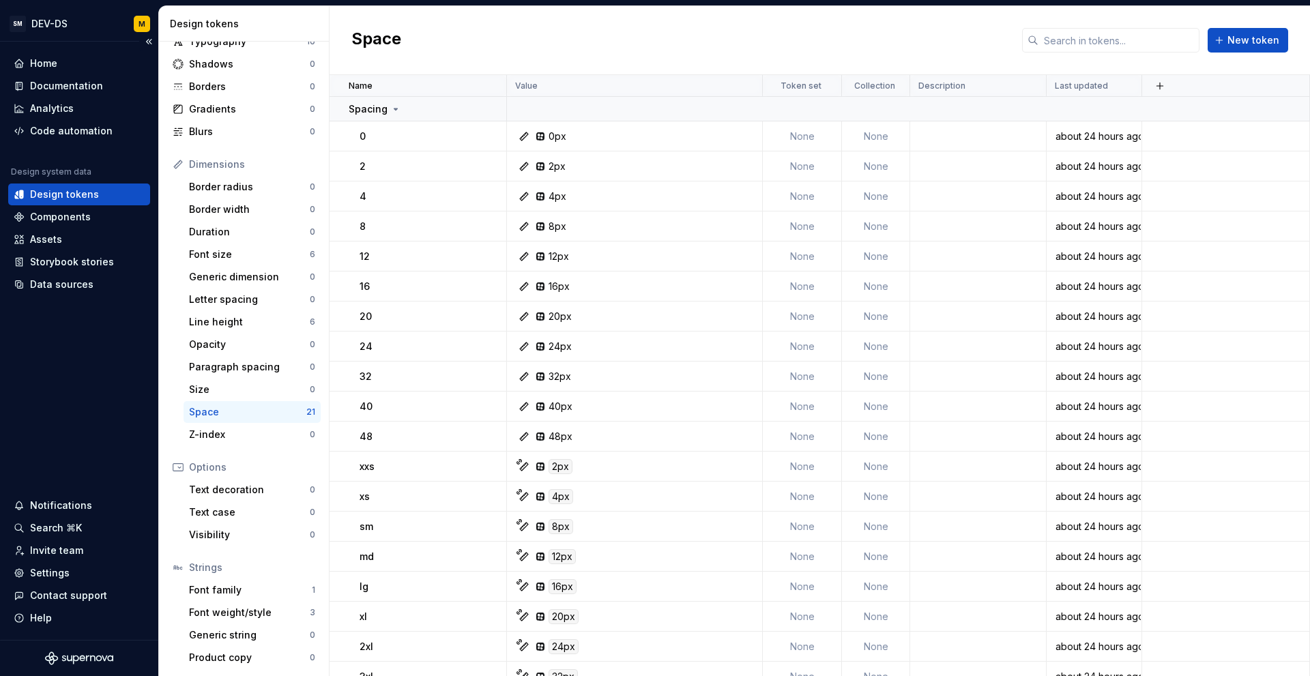
scroll to position [71, 0]
click at [233, 327] on div "Line height" at bounding box center [249, 322] width 121 height 14
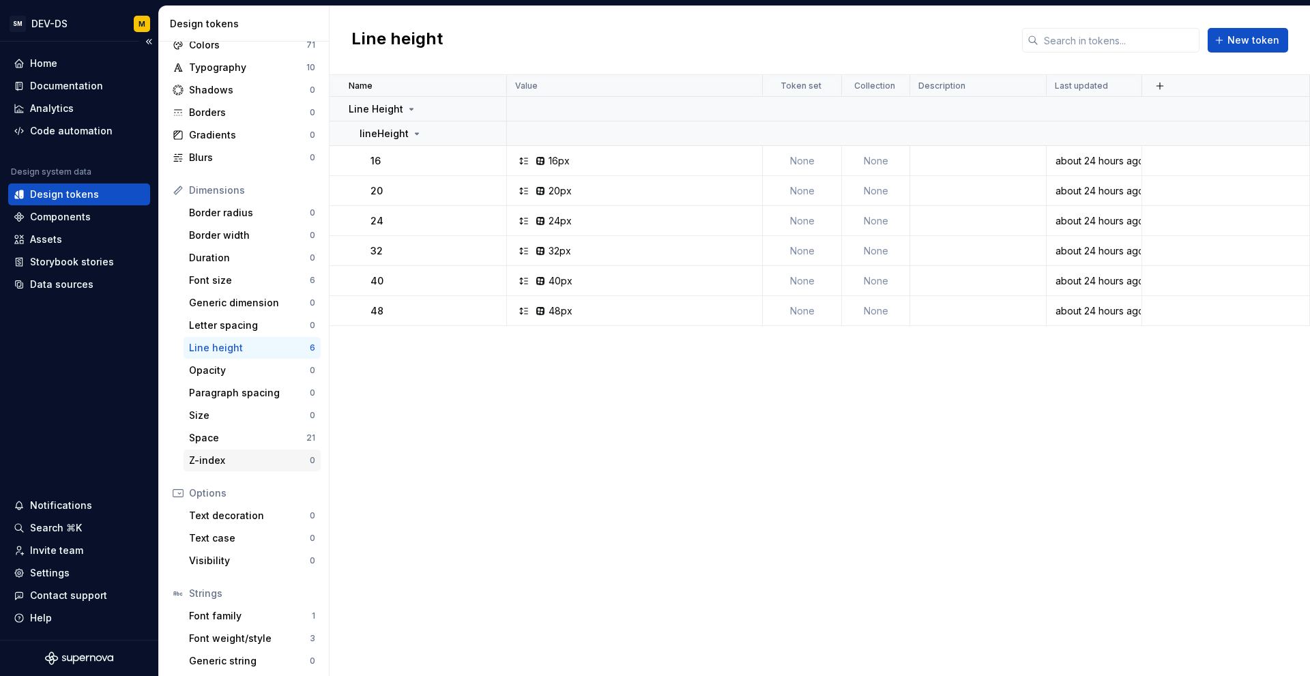
scroll to position [68, 0]
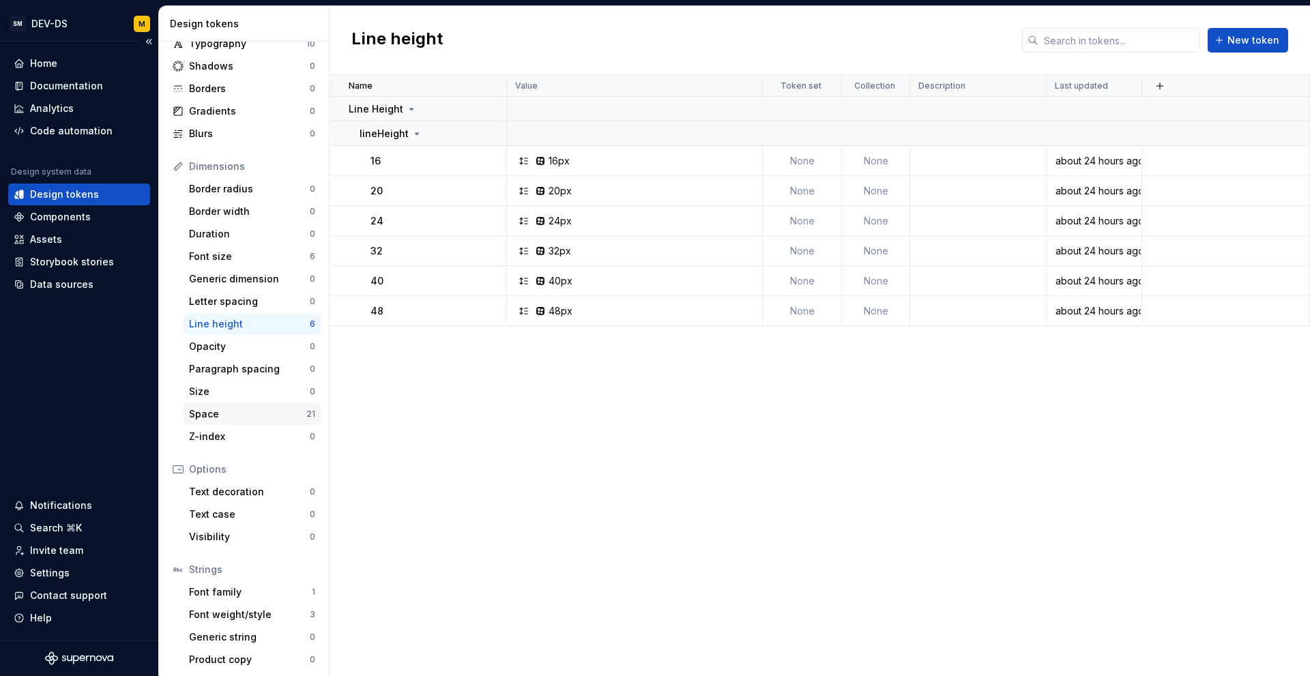
click at [236, 413] on div "Space" at bounding box center [247, 414] width 117 height 14
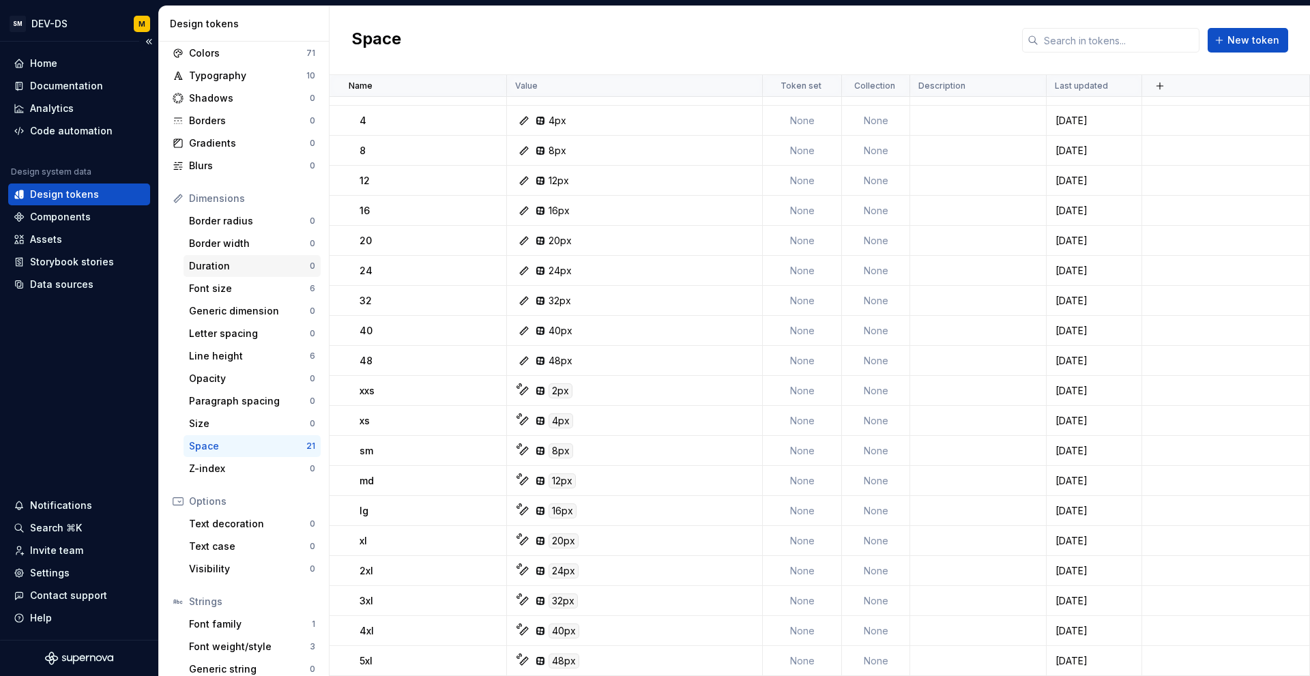
scroll to position [71, 0]
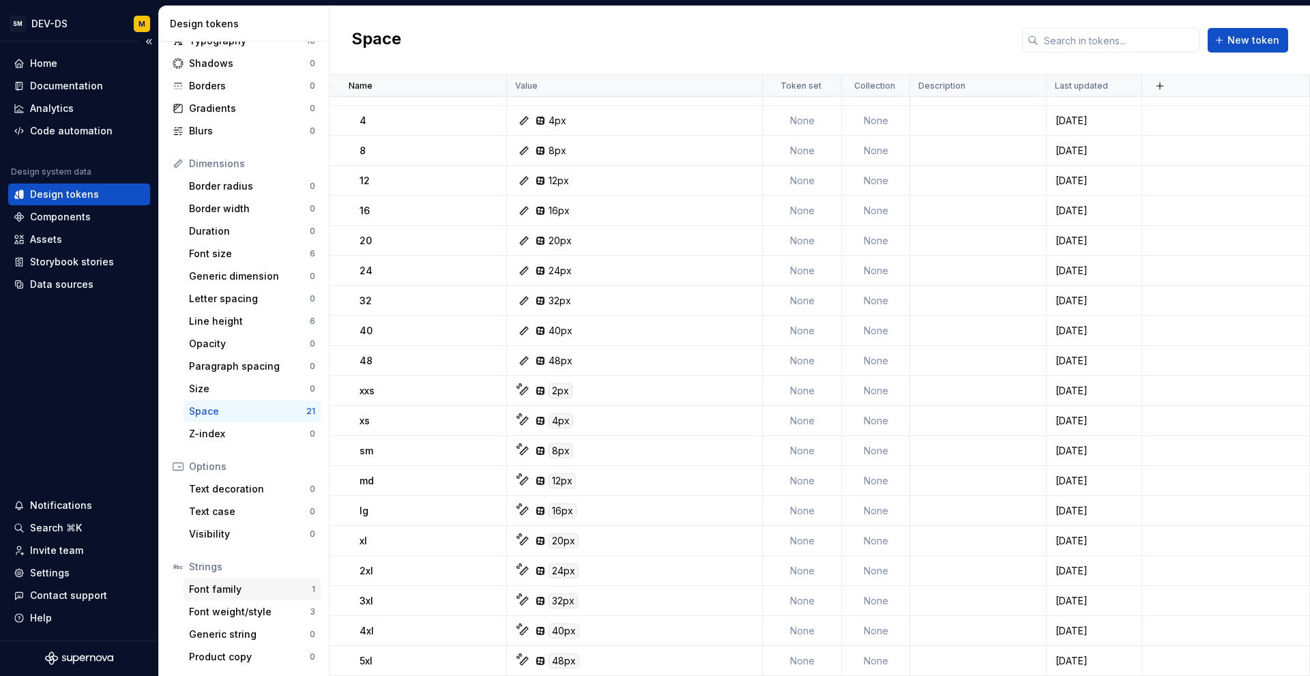
click at [231, 592] on div "Font family" at bounding box center [250, 590] width 123 height 14
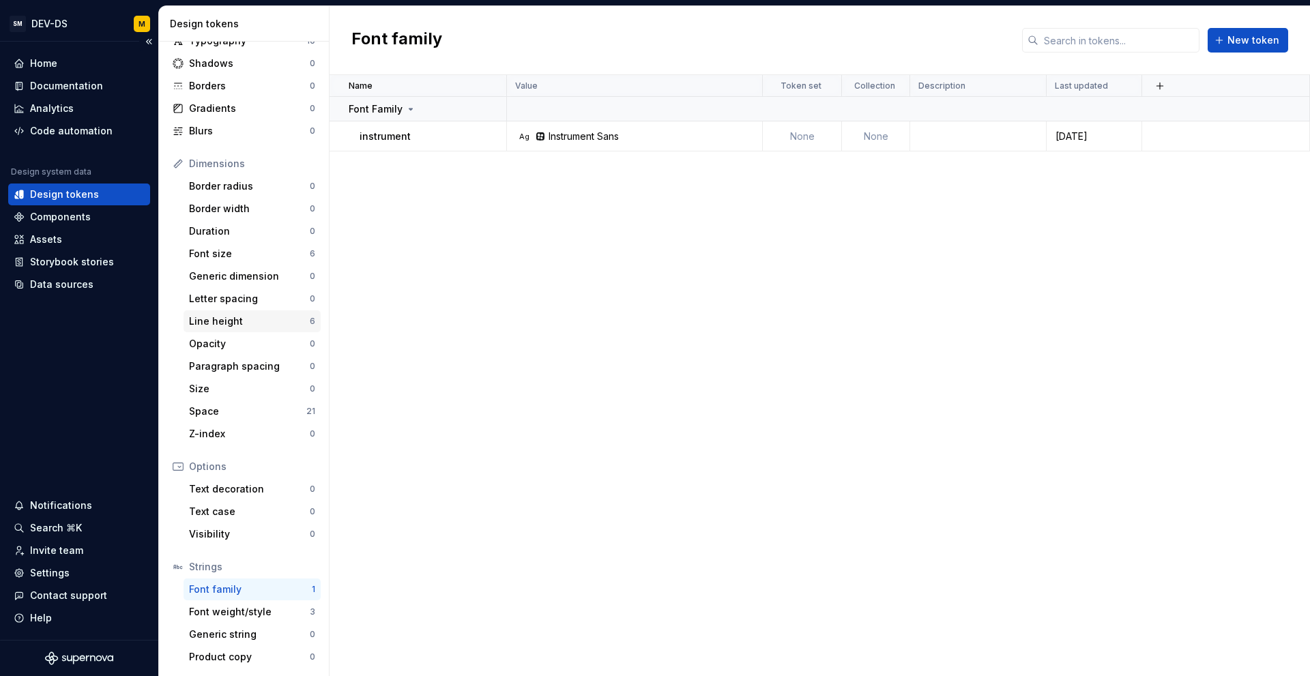
click at [228, 324] on div "Line height" at bounding box center [249, 322] width 121 height 14
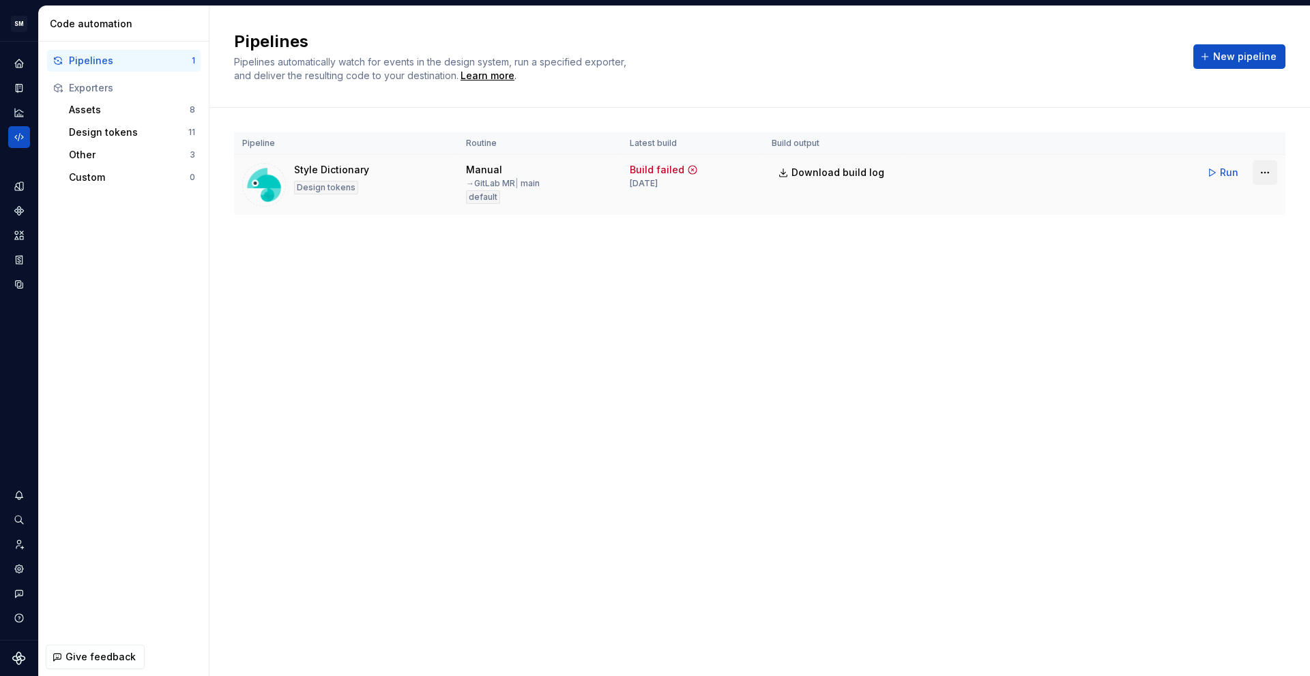
click at [1259, 179] on html "SM DEV-DS M Design system data Code automation Pipelines 1 Exporters Assets 8 D…" at bounding box center [655, 338] width 1310 height 676
click at [1244, 203] on div "Edit pipeline" at bounding box center [1247, 202] width 117 height 14
click at [1222, 174] on span "Run" at bounding box center [1229, 173] width 18 height 14
click at [1261, 175] on html "SM DEV-DS M Design system data Code automation Pipelines 1 Exporters Assets 8 D…" at bounding box center [655, 338] width 1310 height 676
click at [1226, 203] on div "Edit pipeline" at bounding box center [1247, 202] width 117 height 14
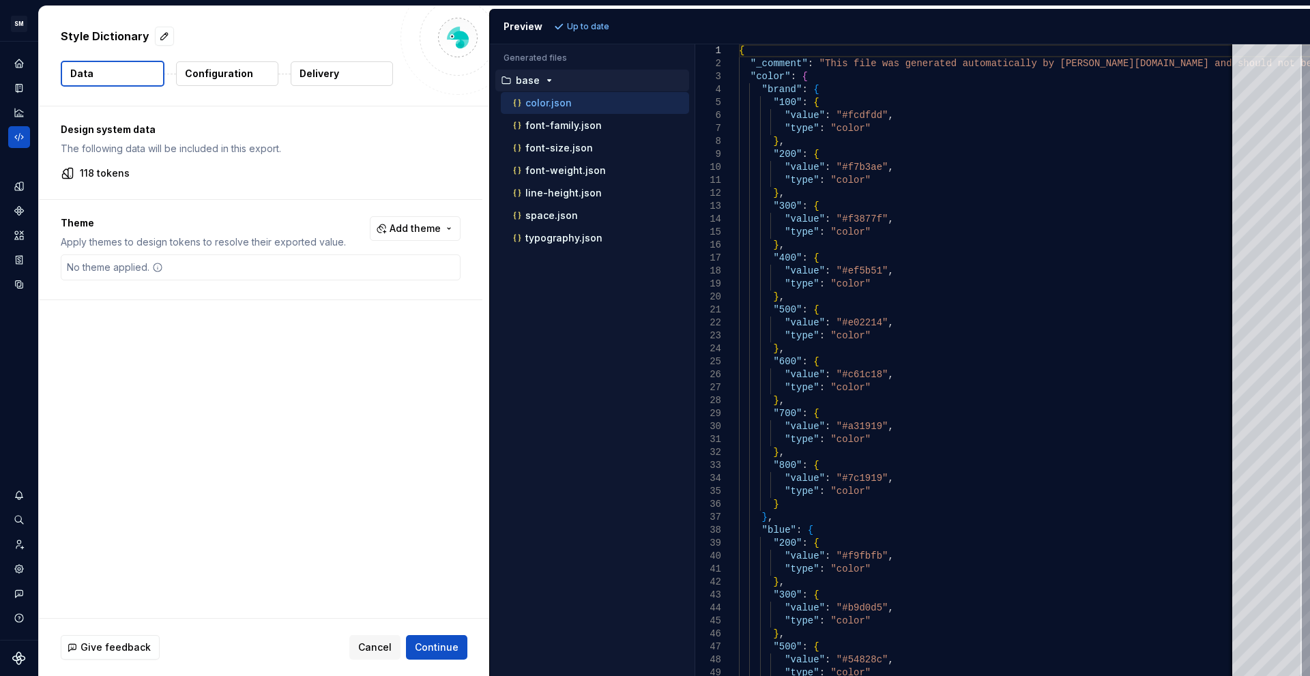
drag, startPoint x: 255, startPoint y: 472, endPoint x: 269, endPoint y: 459, distance: 18.9
click at [260, 465] on div "Design system data The following data will be included in this export. 118 toke…" at bounding box center [264, 362] width 450 height 512
click at [375, 638] on button "Cancel" at bounding box center [374, 647] width 51 height 25
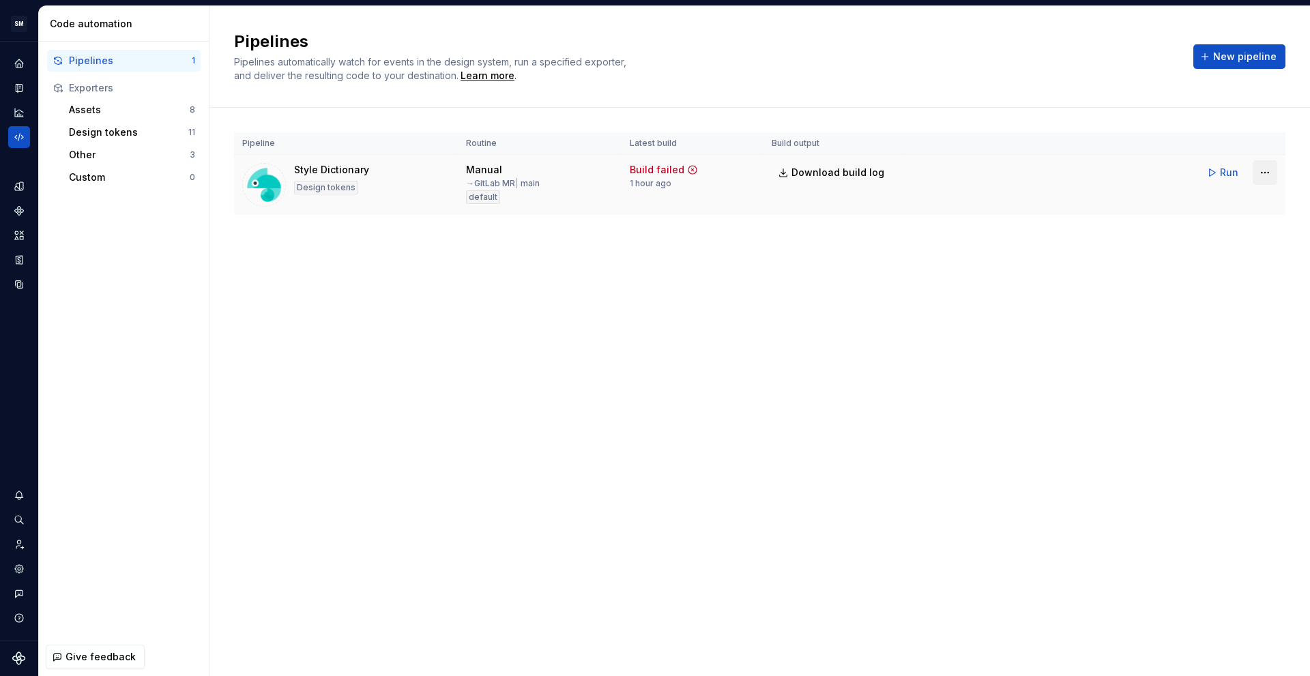
click at [1256, 175] on html "SM DEV-DS M Design system data Code automation Pipelines 1 Exporters Assets 8 D…" at bounding box center [655, 338] width 1310 height 676
click at [1242, 205] on div "Edit pipeline" at bounding box center [1247, 202] width 117 height 14
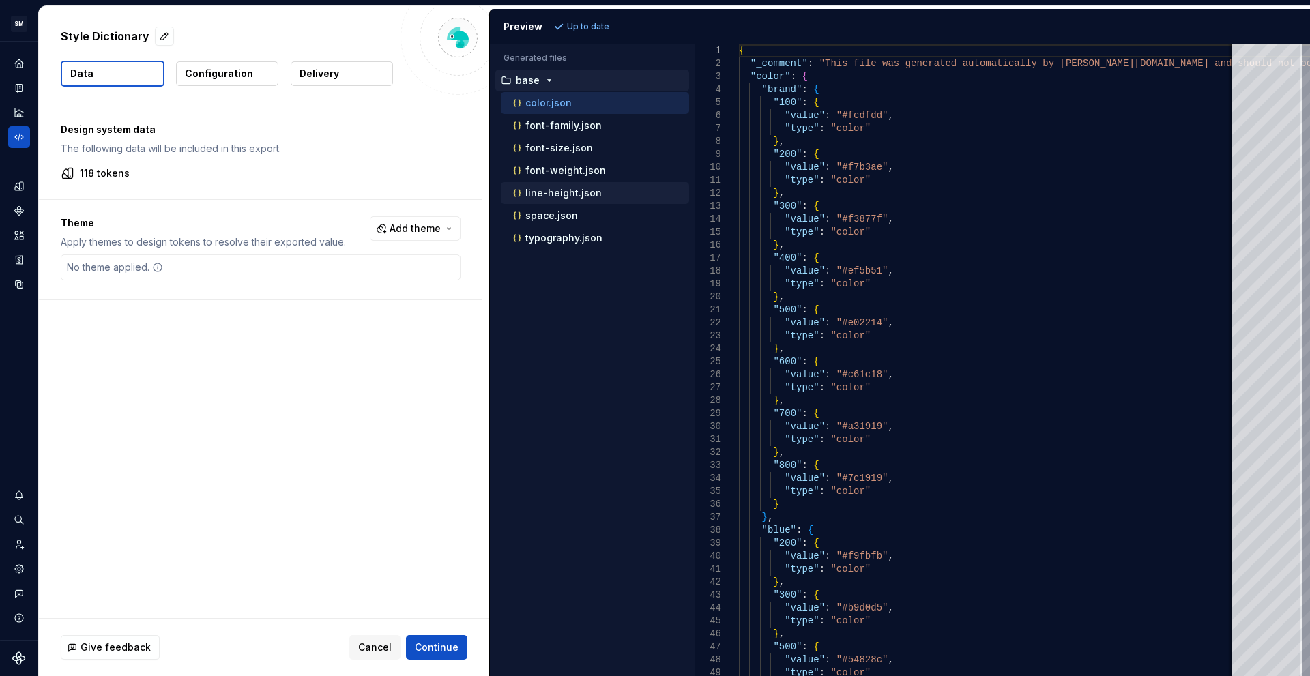
click at [583, 197] on p "line-height.json" at bounding box center [563, 193] width 76 height 11
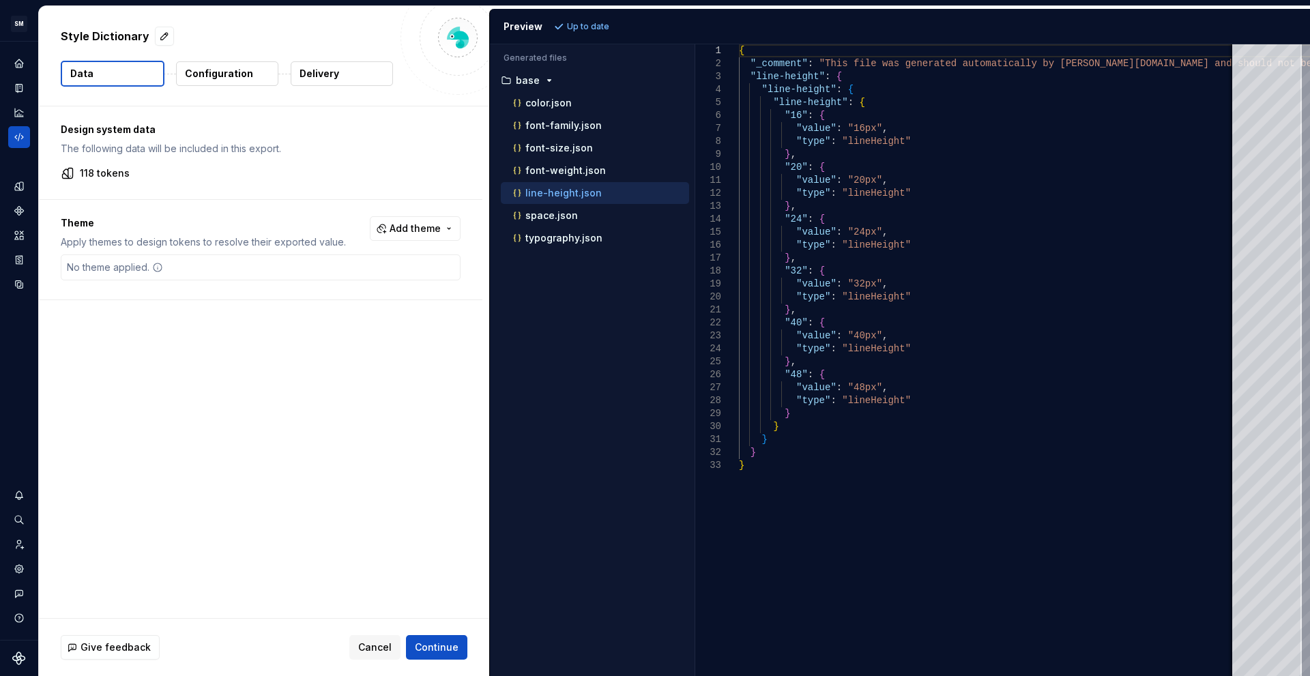
click at [217, 78] on p "Configuration" at bounding box center [219, 74] width 68 height 14
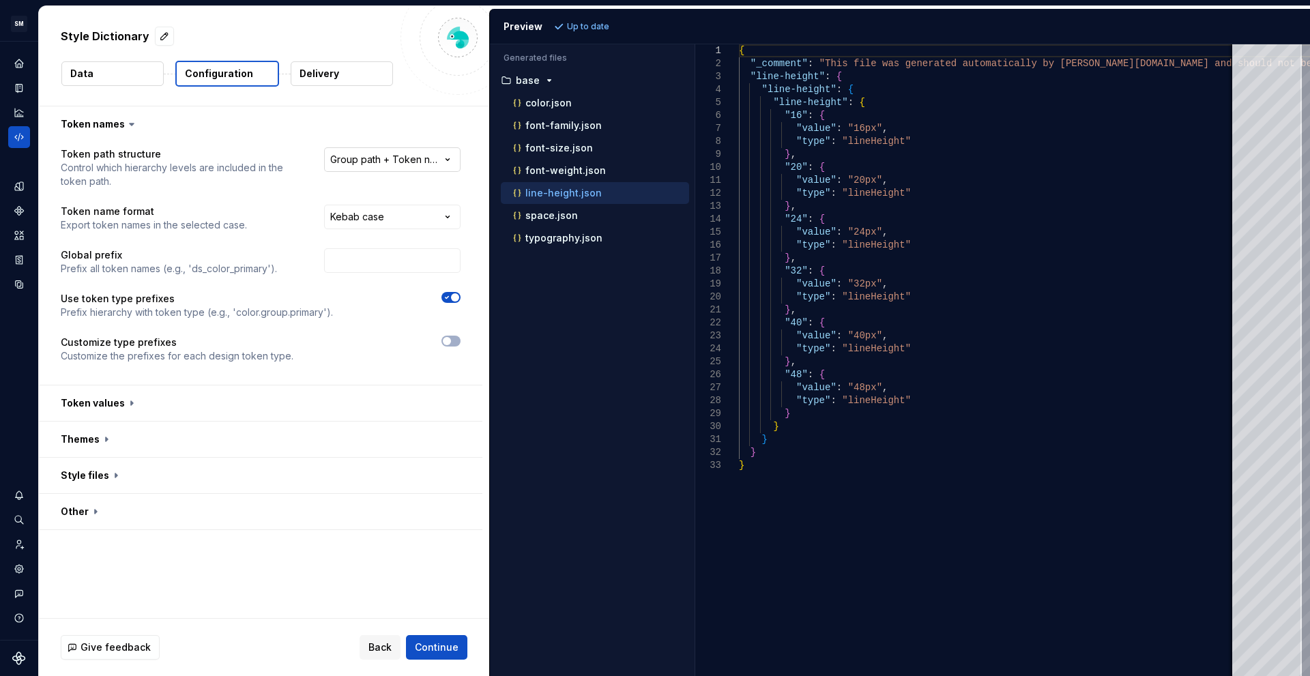
click at [365, 167] on html "**********" at bounding box center [655, 338] width 1310 height 676
click at [569, 105] on p "color.json" at bounding box center [548, 103] width 46 height 11
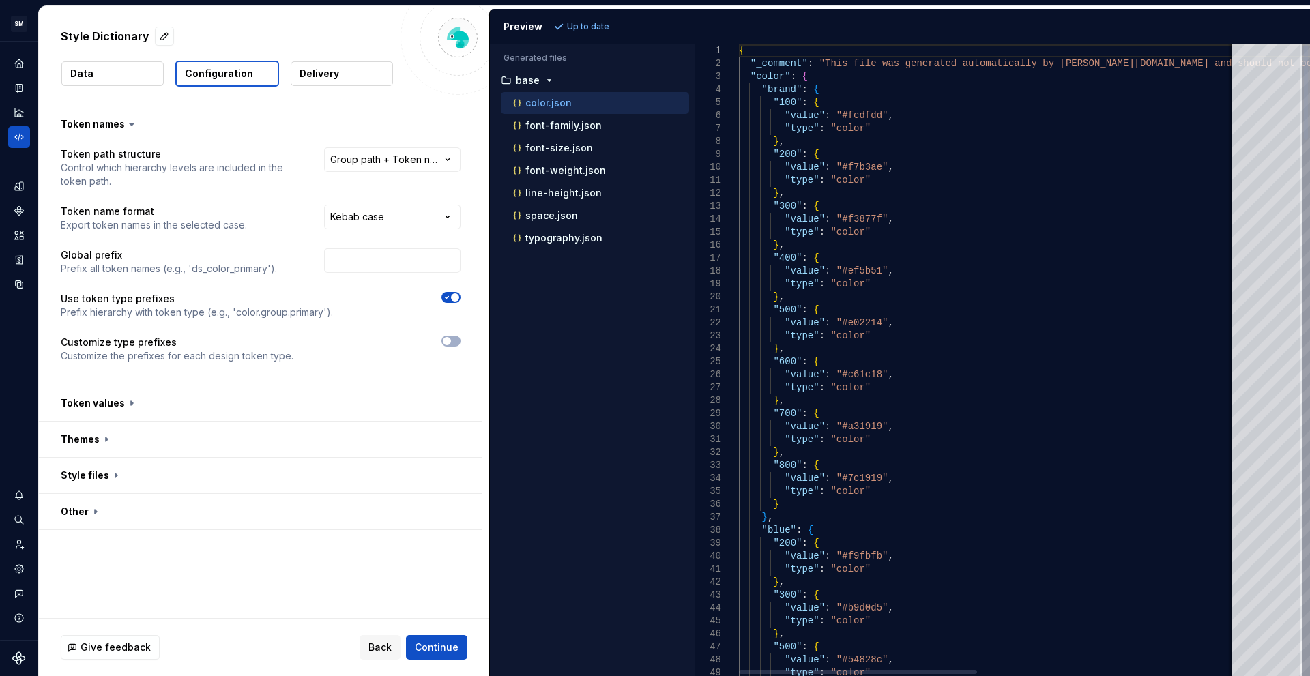
click at [577, 122] on p "font-family.json" at bounding box center [563, 125] width 76 height 11
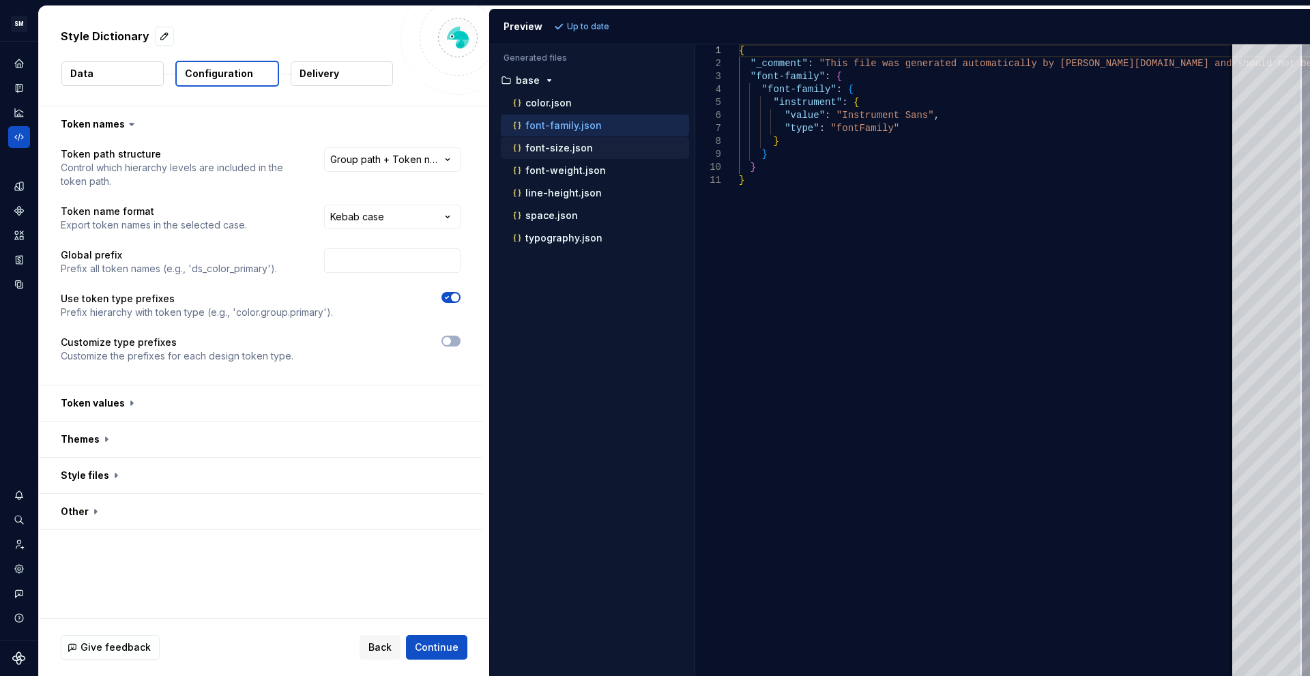
click at [570, 153] on p "font-size.json" at bounding box center [559, 148] width 68 height 11
type textarea "**********"
